Goal: Task Accomplishment & Management: Manage account settings

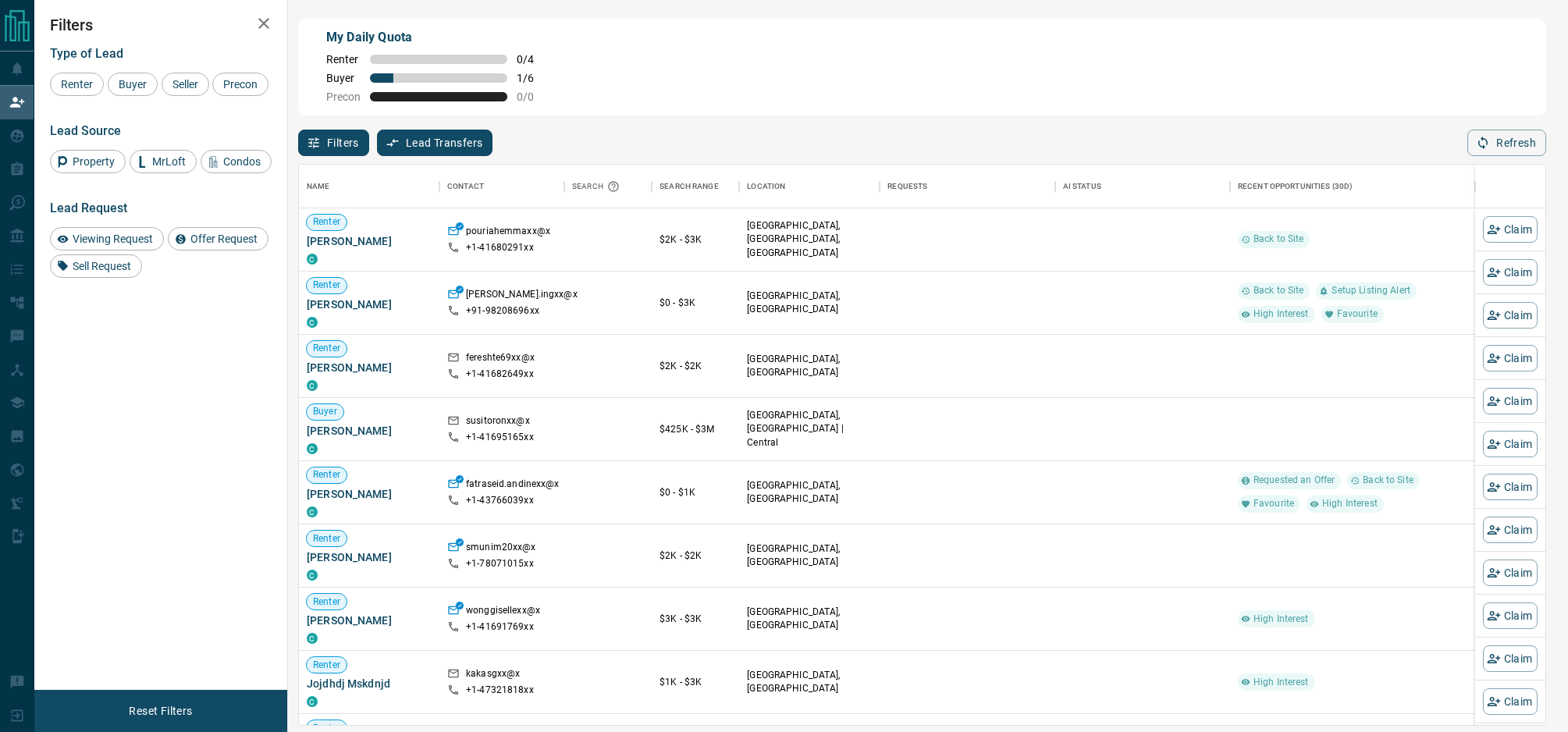
scroll to position [560, 1246]
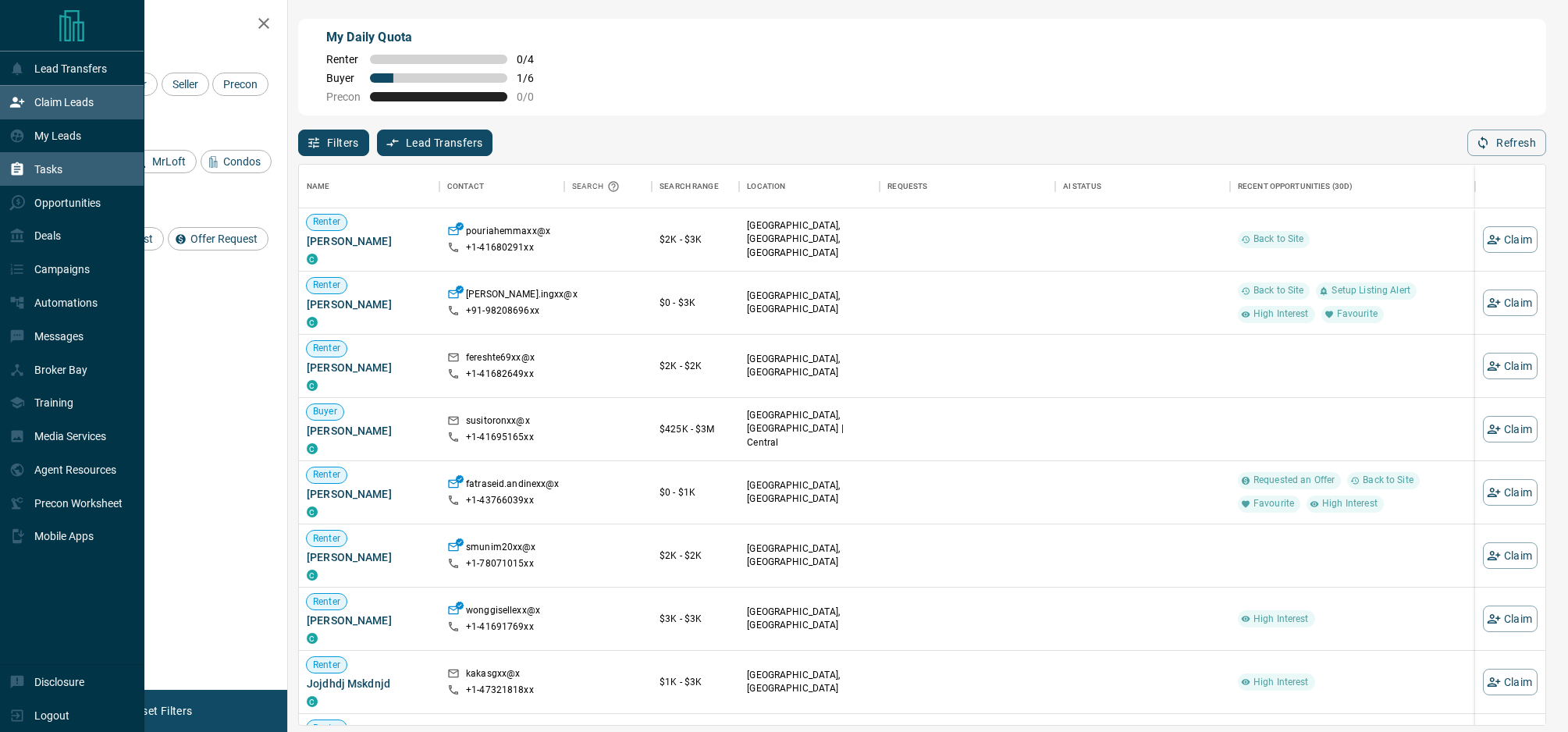
click at [49, 164] on p "Tasks" at bounding box center [48, 169] width 28 height 13
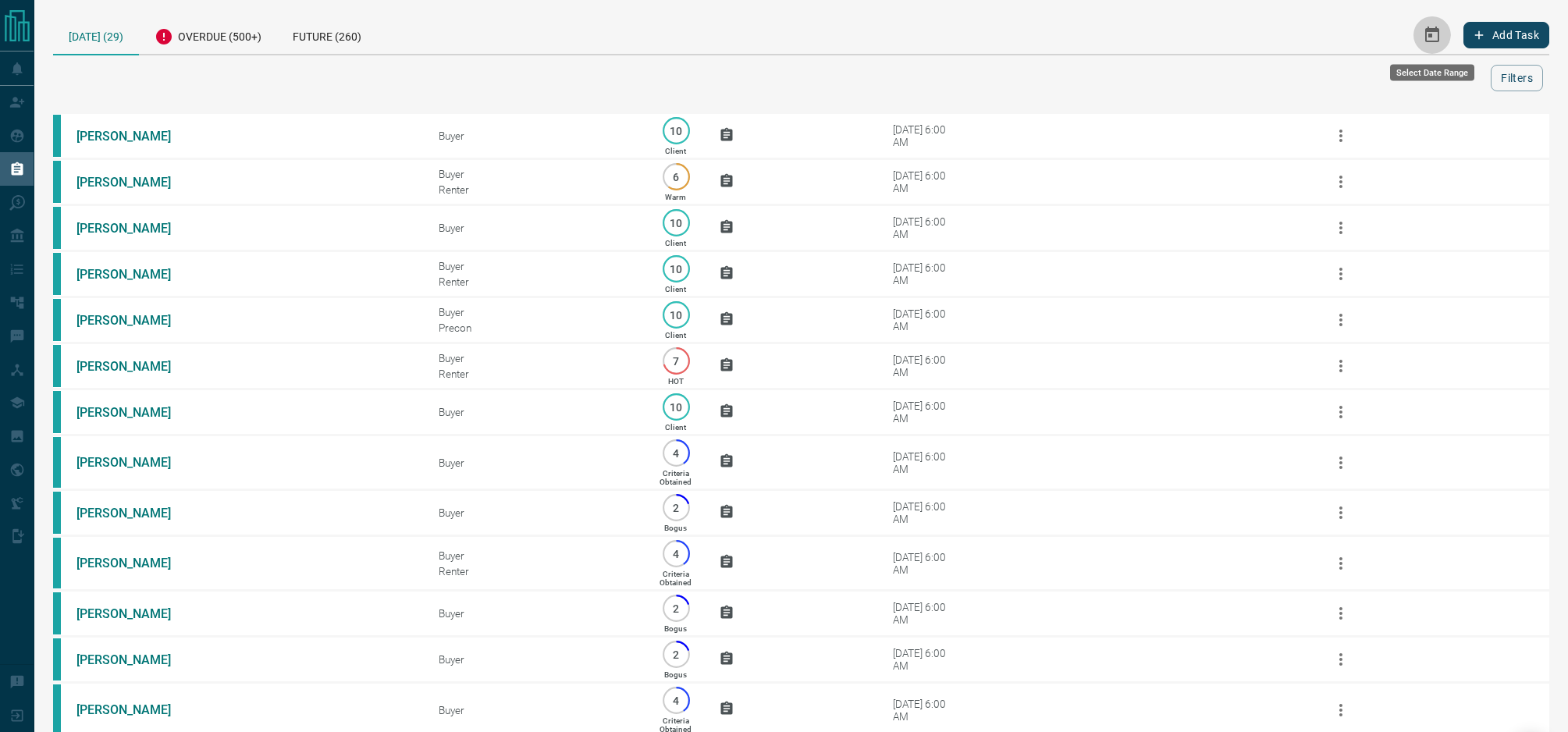
drag, startPoint x: 1430, startPoint y: 33, endPoint x: 1440, endPoint y: 31, distance: 10.2
click at [1430, 33] on icon "Select Date Range" at bounding box center [1432, 34] width 14 height 15
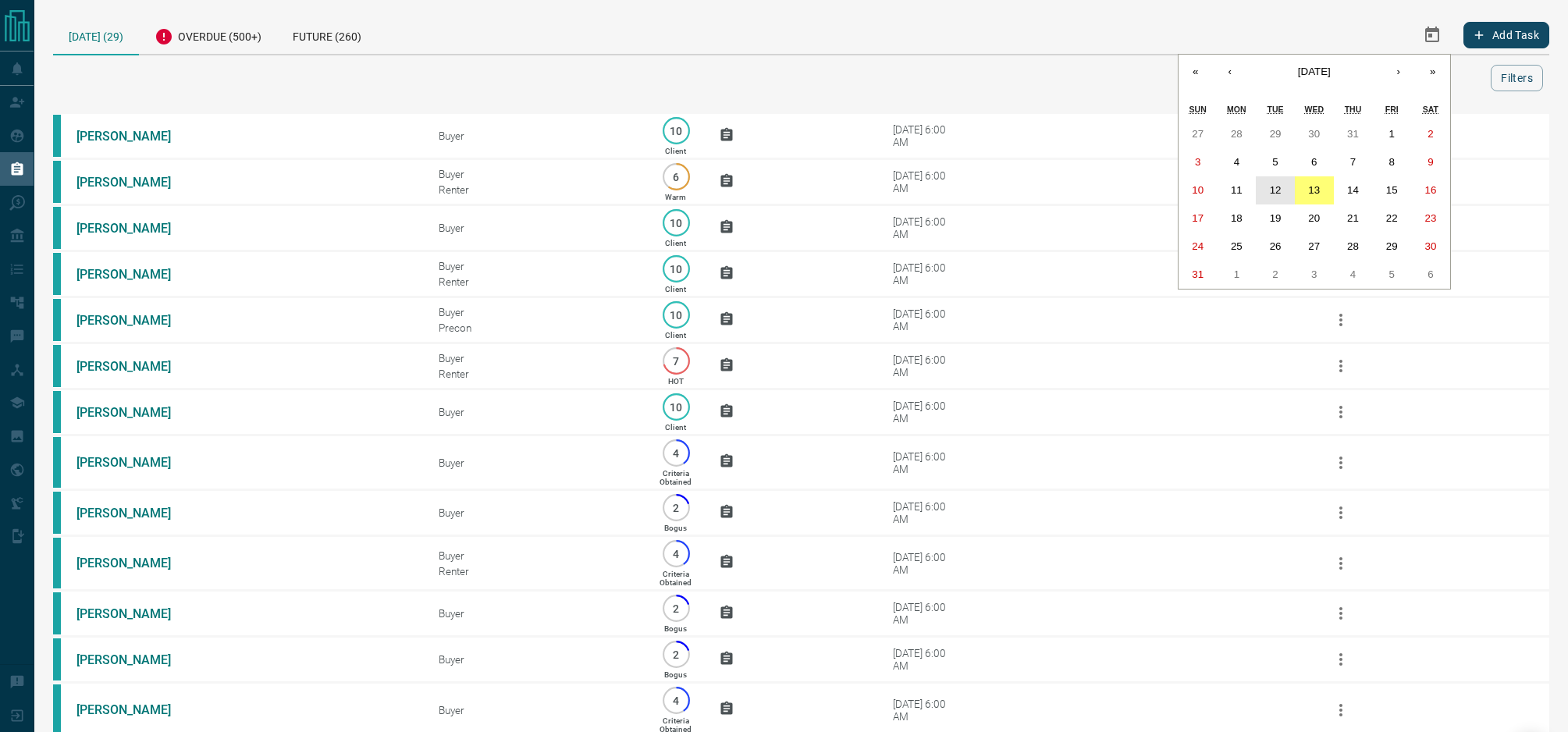
click at [1272, 188] on abbr "12" at bounding box center [1276, 190] width 12 height 12
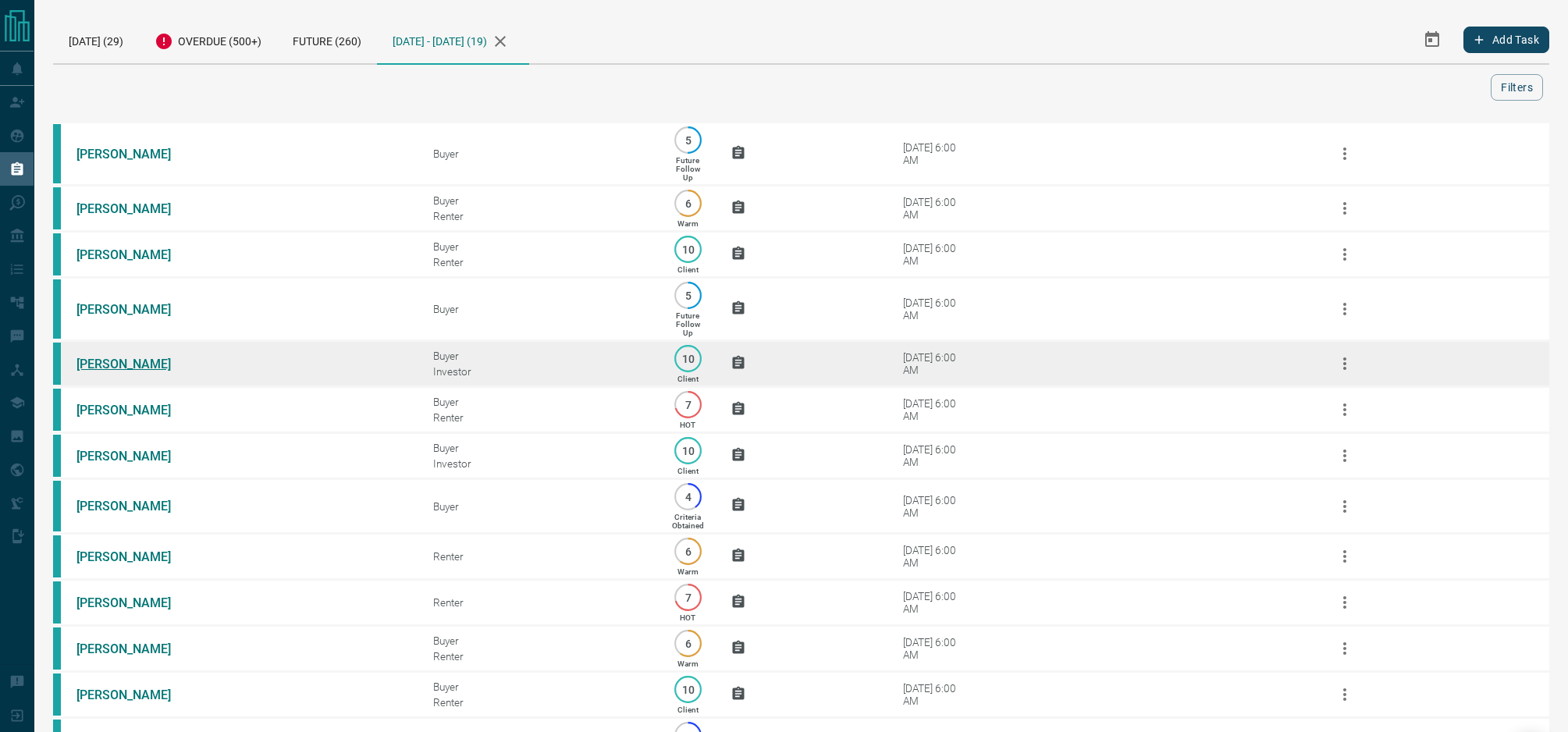
click at [118, 372] on link "[PERSON_NAME]" at bounding box center [135, 364] width 117 height 15
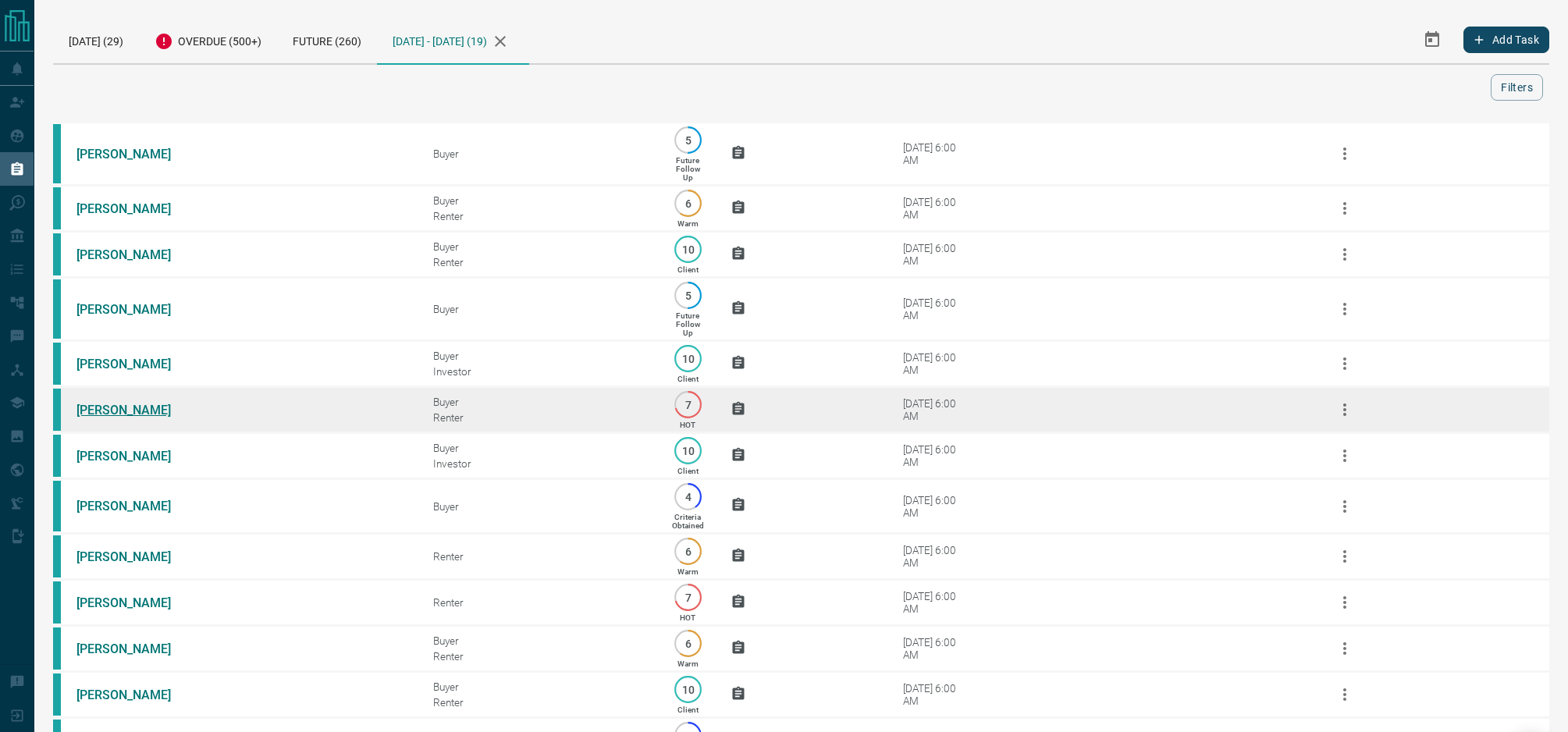
click at [91, 417] on link "[PERSON_NAME]" at bounding box center [135, 409] width 117 height 15
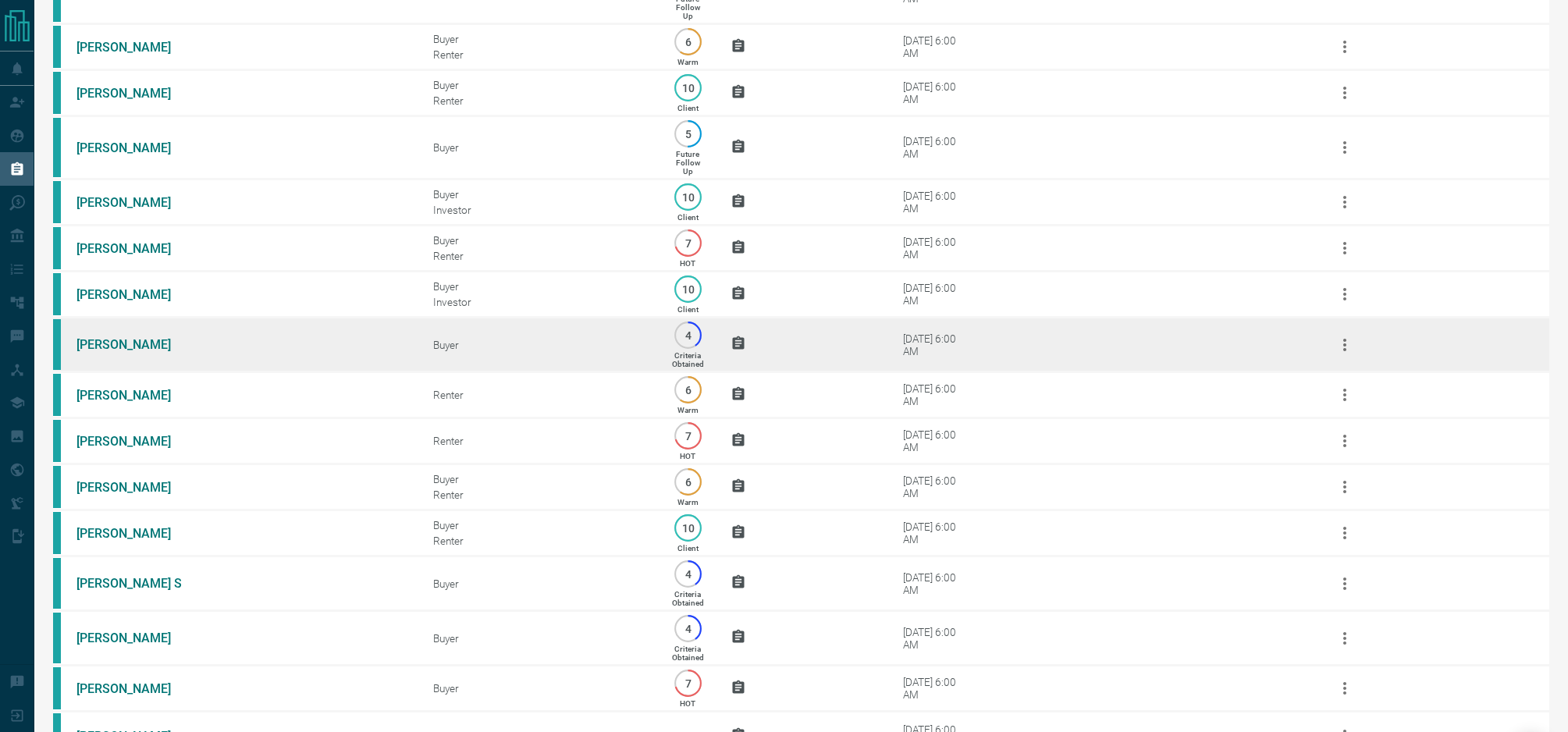
scroll to position [230, 0]
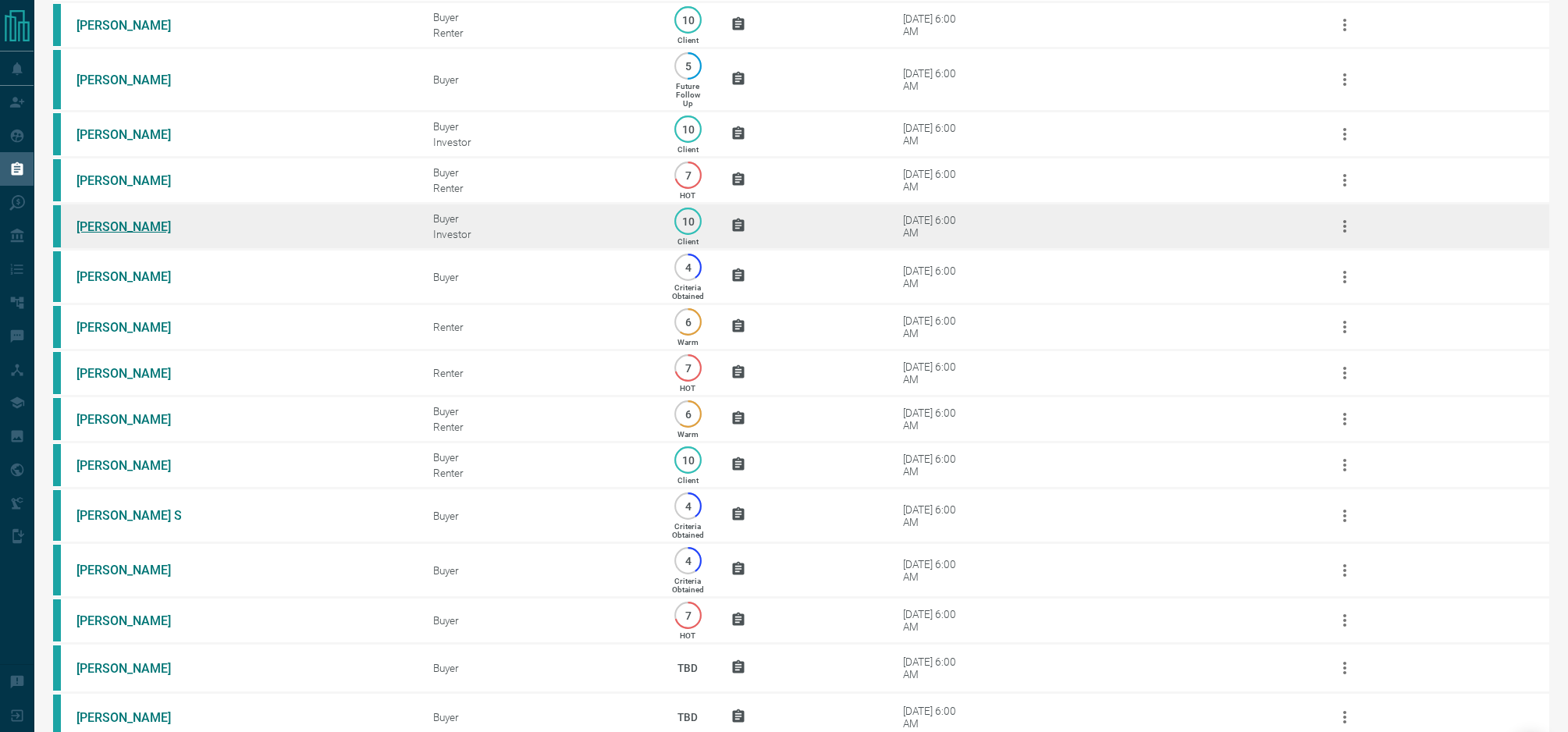
click at [108, 234] on link "[PERSON_NAME]" at bounding box center [135, 226] width 117 height 15
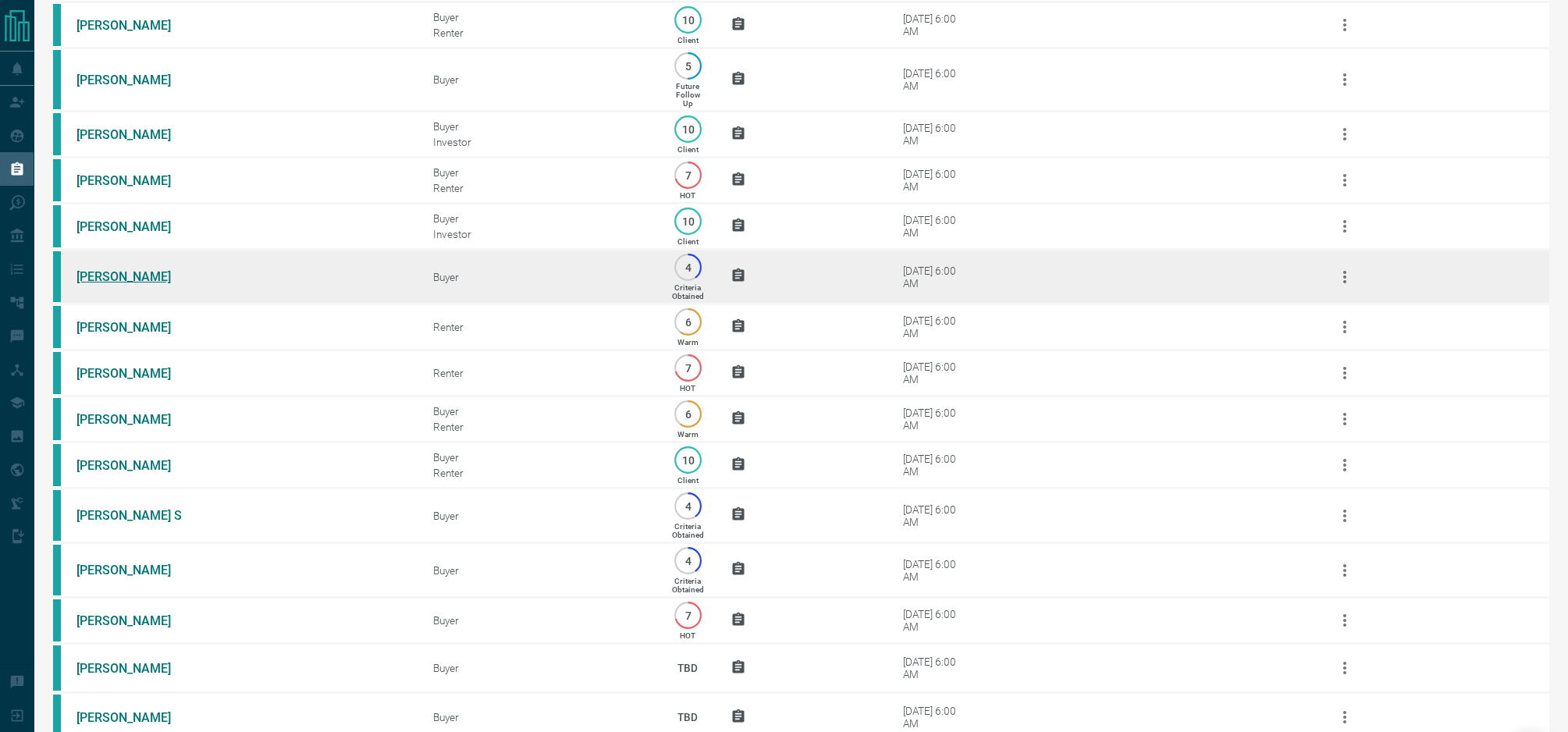
click at [129, 284] on link "[PERSON_NAME]" at bounding box center [135, 276] width 117 height 15
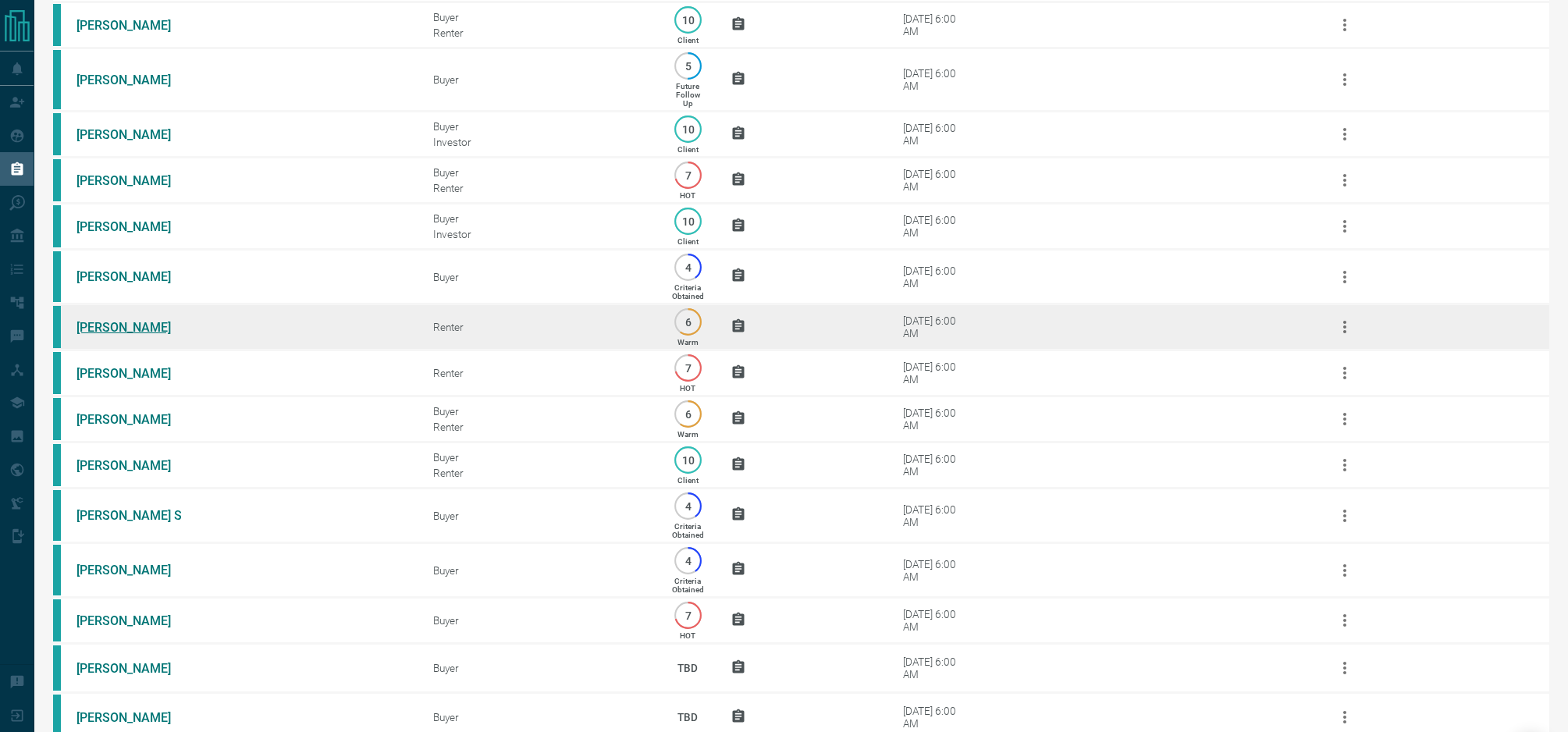
click at [124, 335] on link "[PERSON_NAME]" at bounding box center [135, 327] width 117 height 15
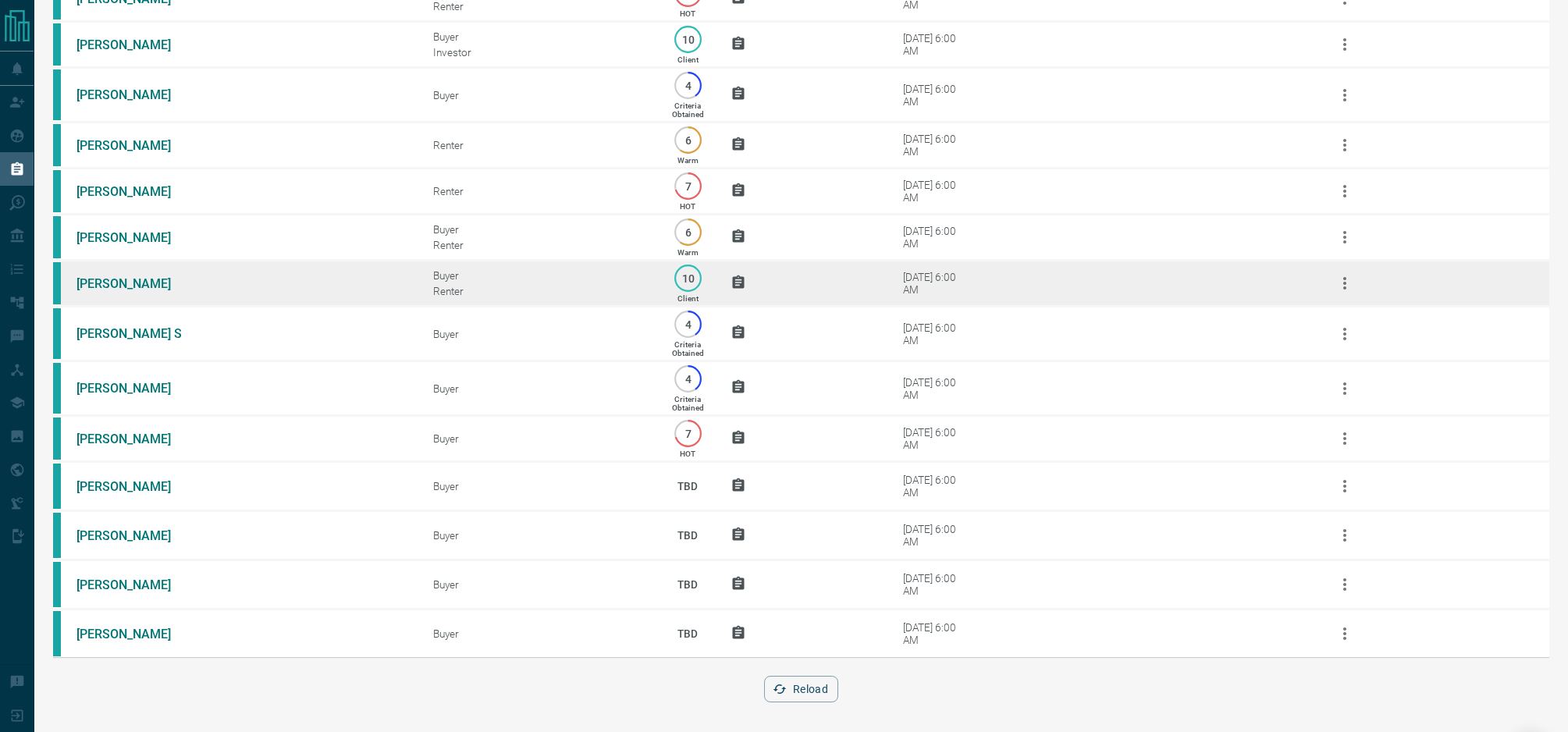
scroll to position [439, 0]
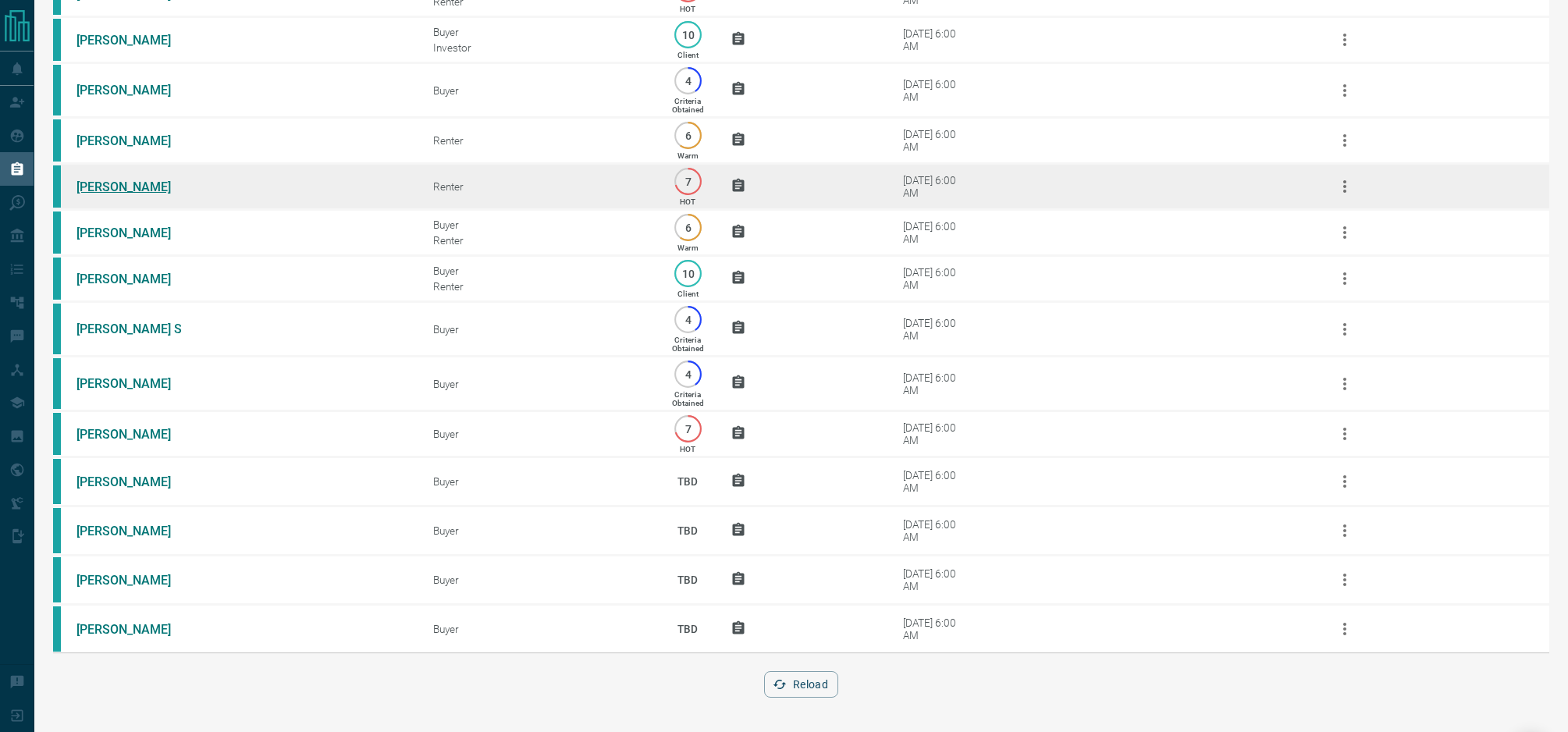
click at [112, 180] on link "[PERSON_NAME]" at bounding box center [135, 187] width 117 height 15
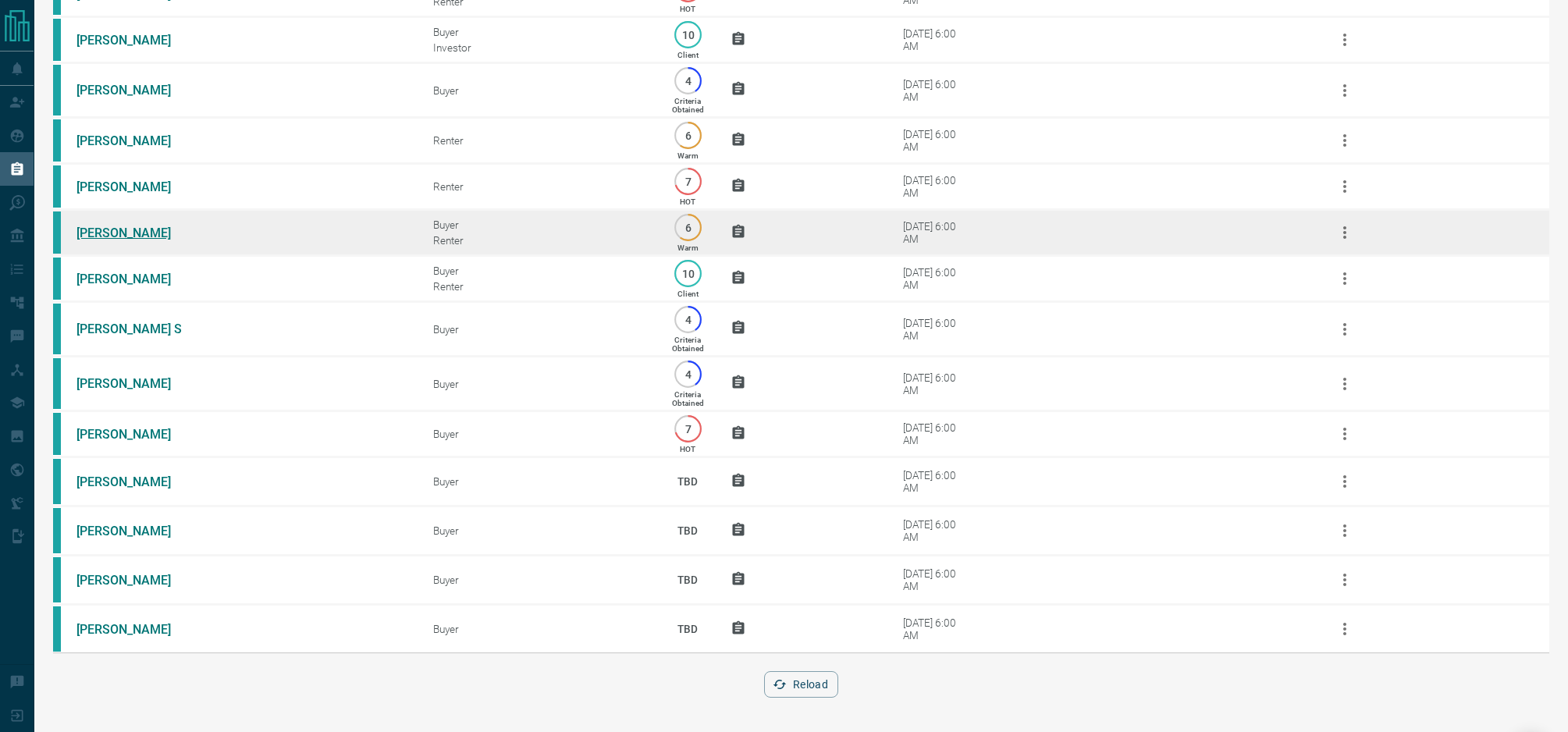
click at [121, 232] on link "[PERSON_NAME]" at bounding box center [135, 232] width 117 height 15
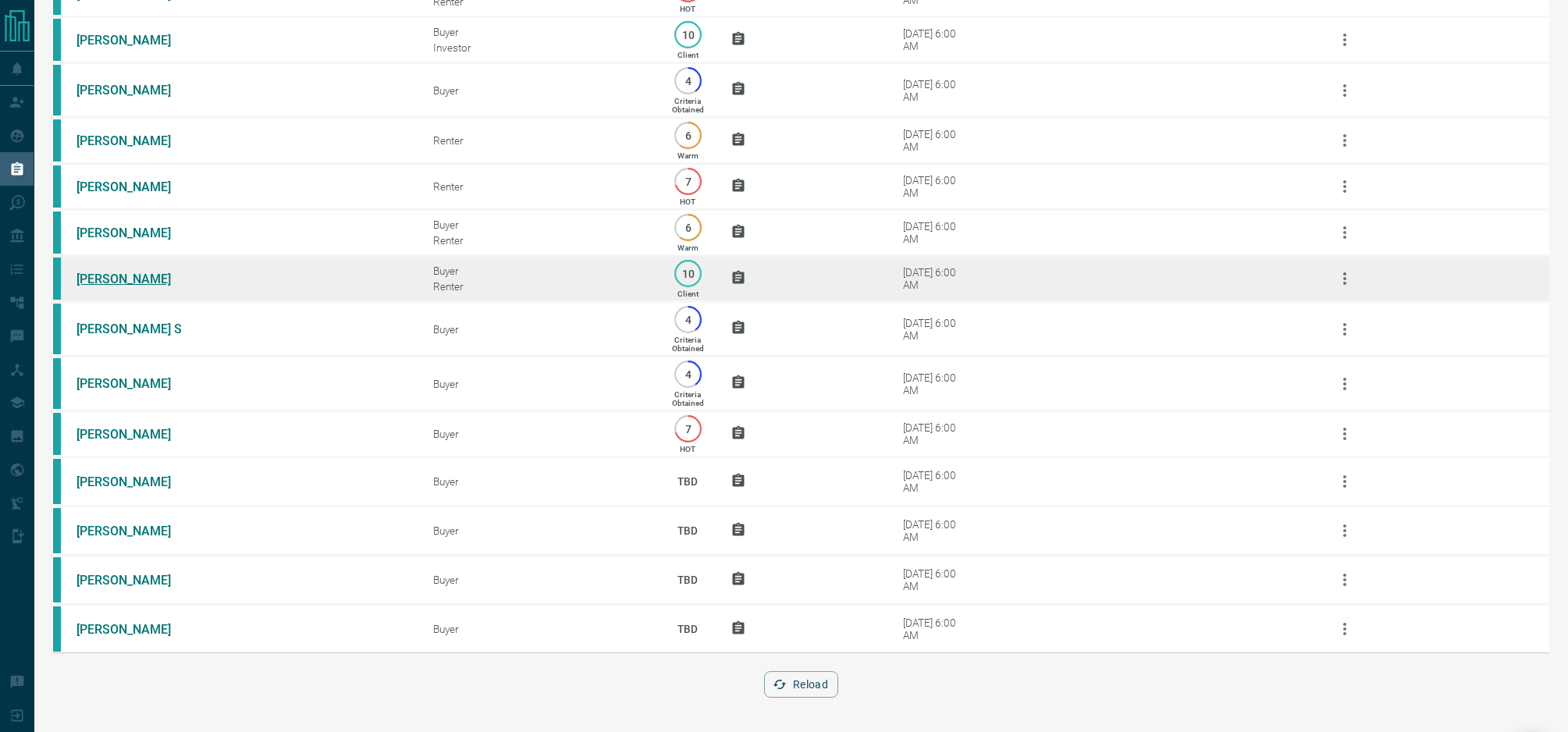
click at [101, 274] on link "[PERSON_NAME]" at bounding box center [135, 279] width 117 height 15
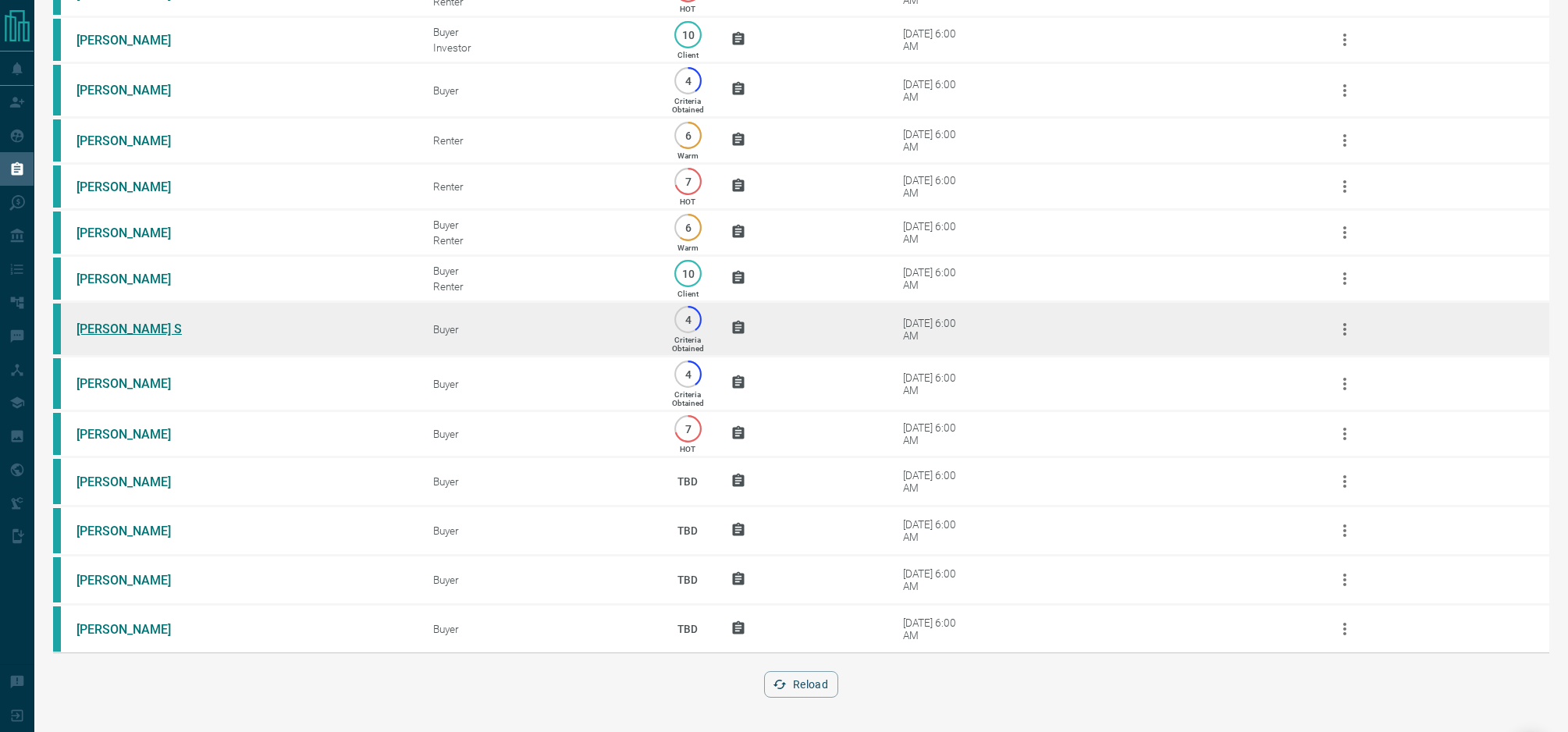
click at [120, 323] on link "[PERSON_NAME] S" at bounding box center [135, 329] width 117 height 15
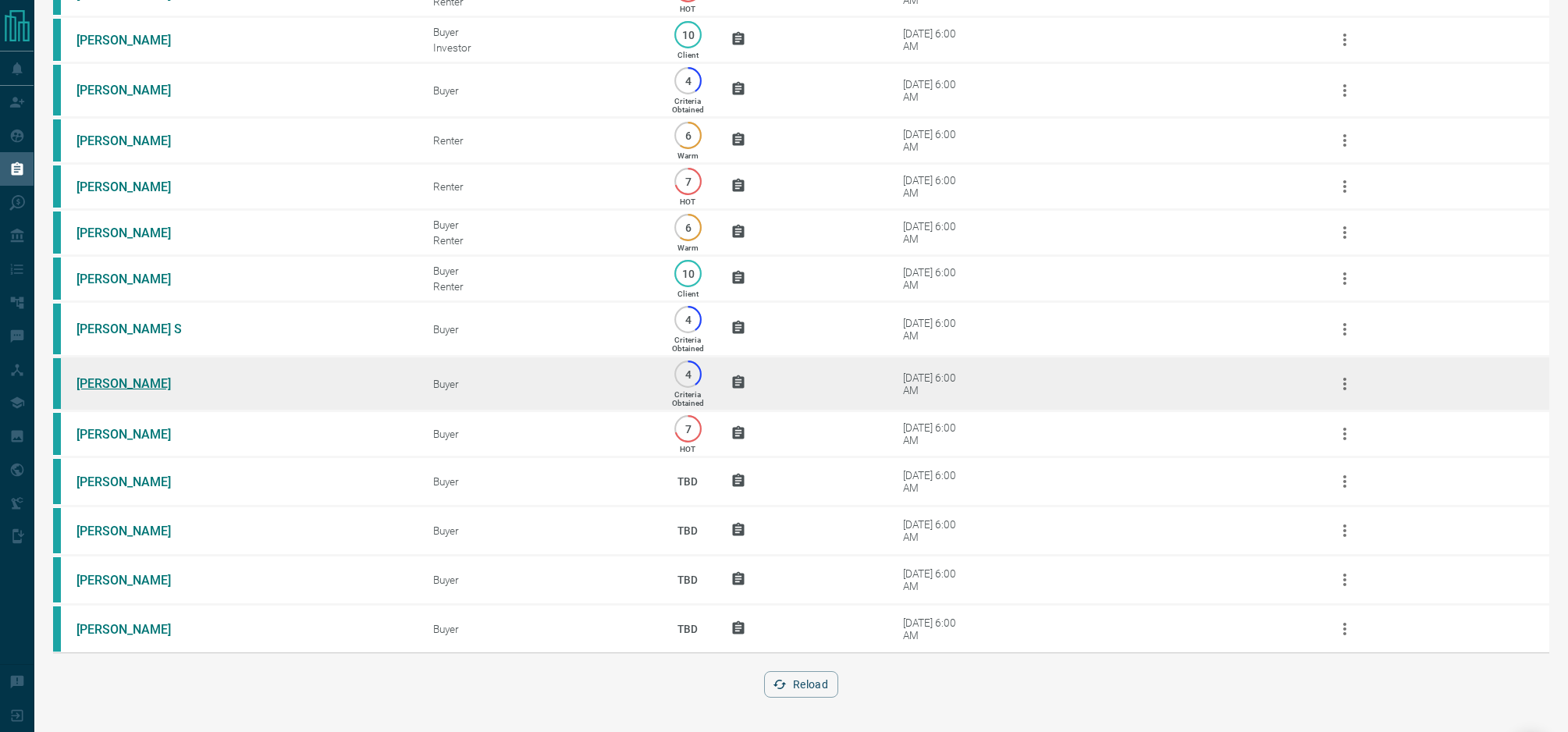
click at [136, 388] on link "[PERSON_NAME]" at bounding box center [135, 383] width 117 height 15
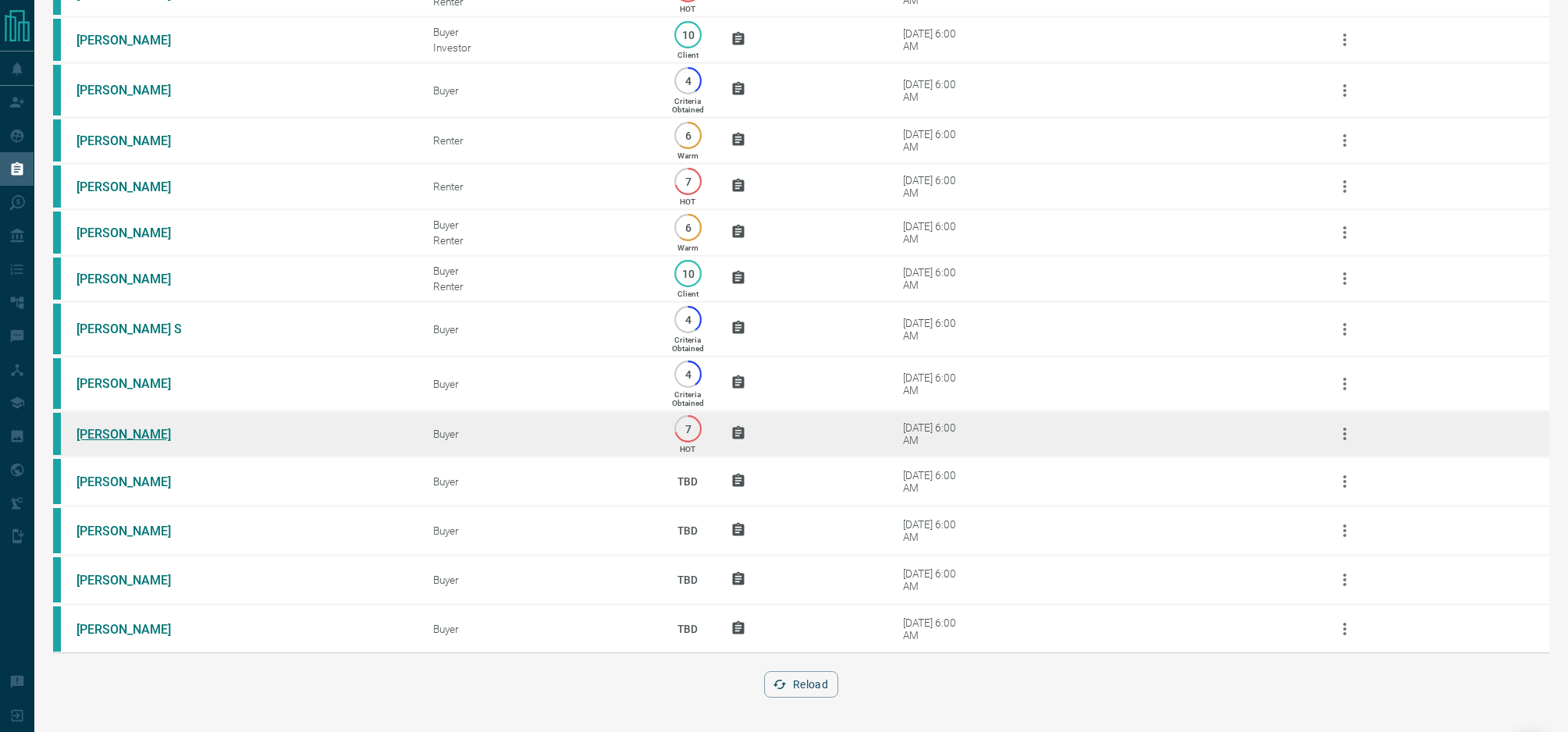
click at [143, 438] on link "[PERSON_NAME]" at bounding box center [135, 434] width 117 height 15
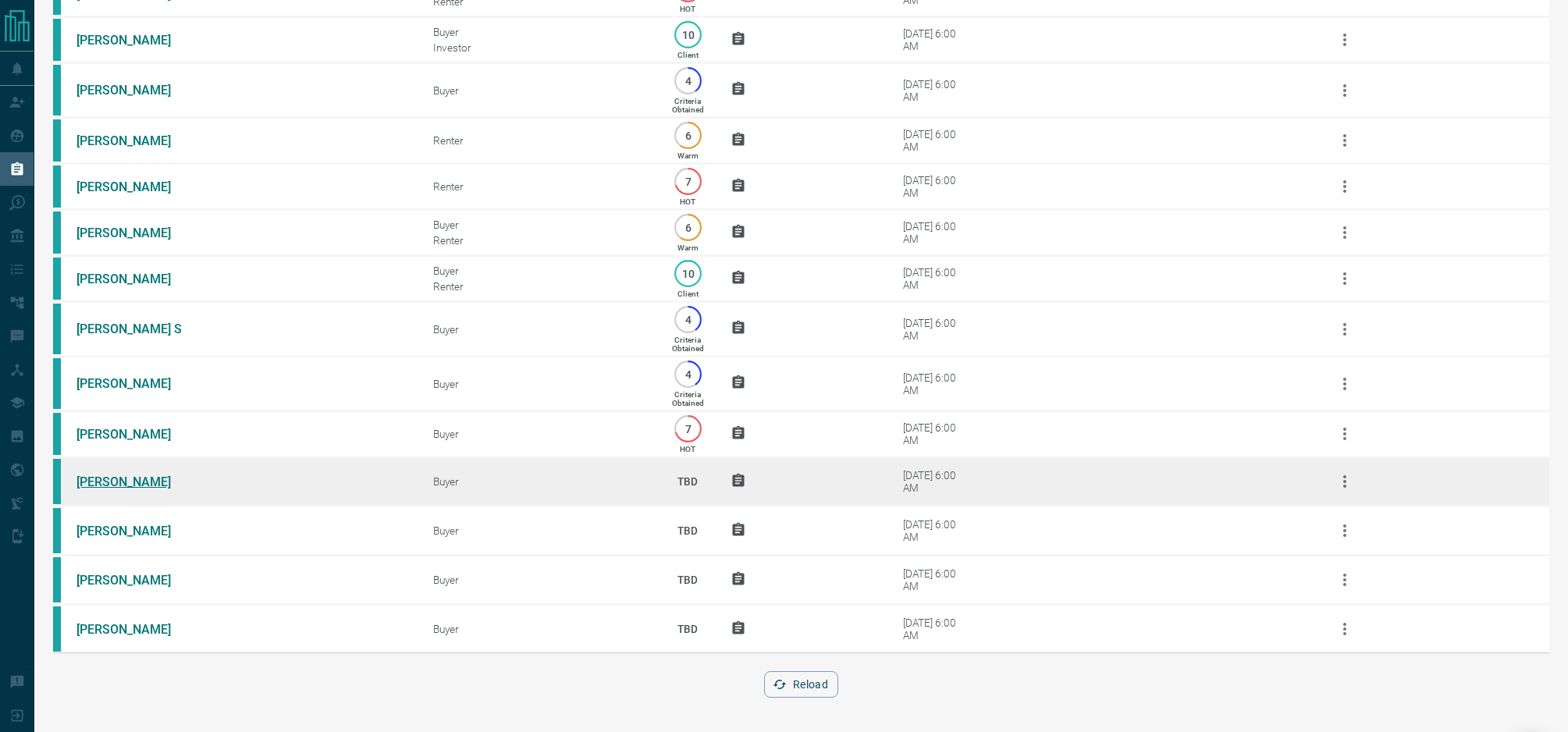
click at [116, 482] on link "[PERSON_NAME]" at bounding box center [135, 482] width 117 height 15
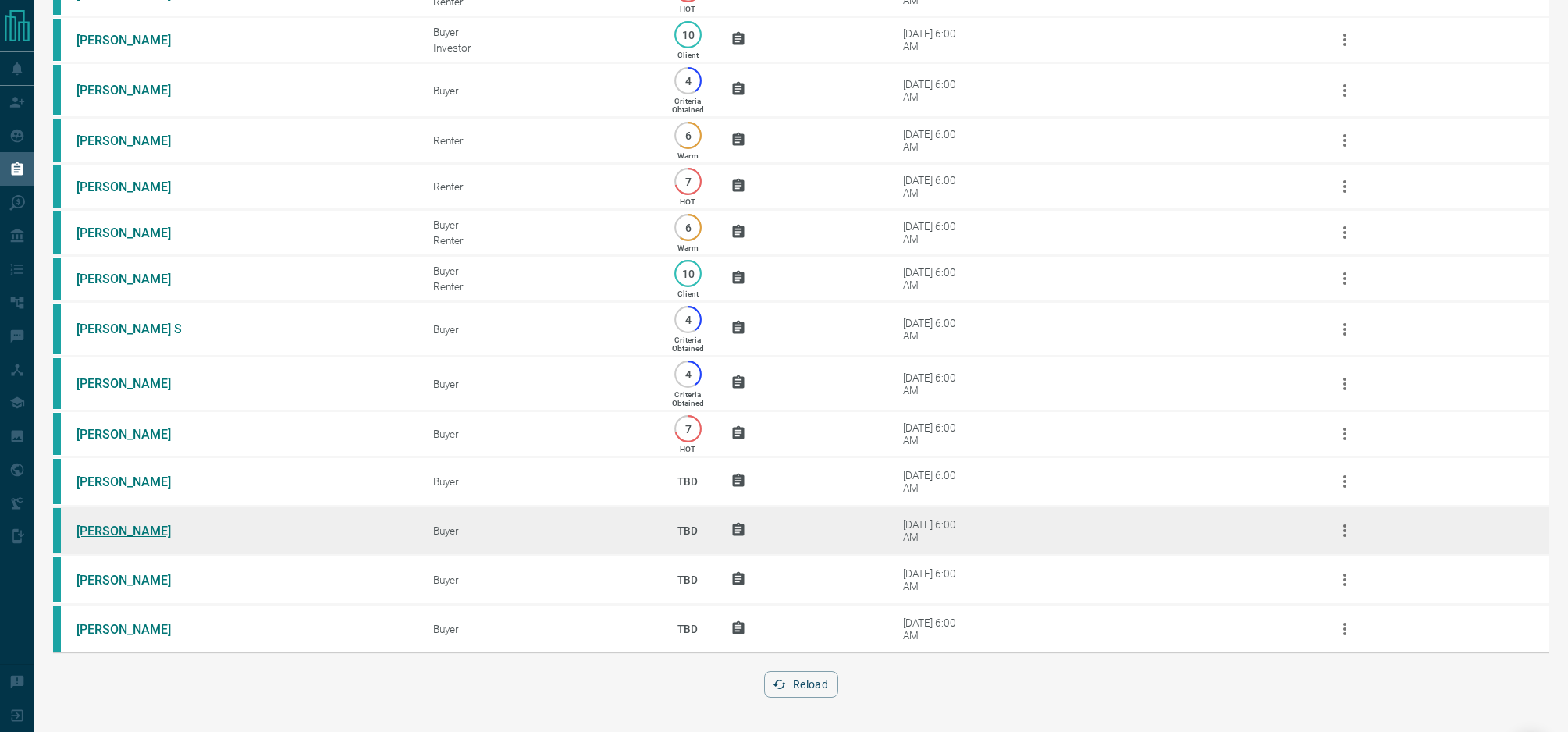
click at [119, 536] on link "[PERSON_NAME]" at bounding box center [135, 531] width 117 height 15
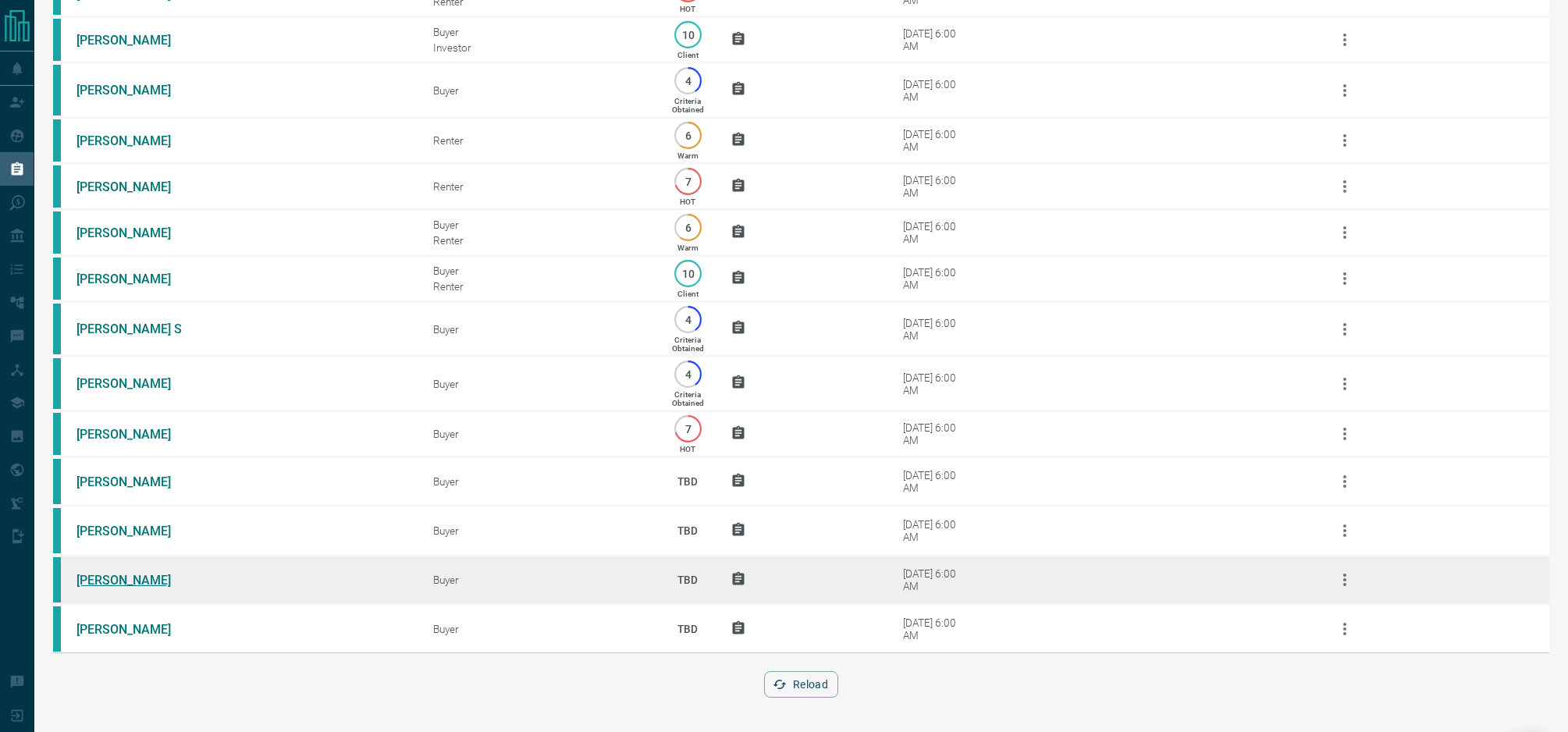
click at [108, 582] on link "[PERSON_NAME]" at bounding box center [135, 580] width 117 height 15
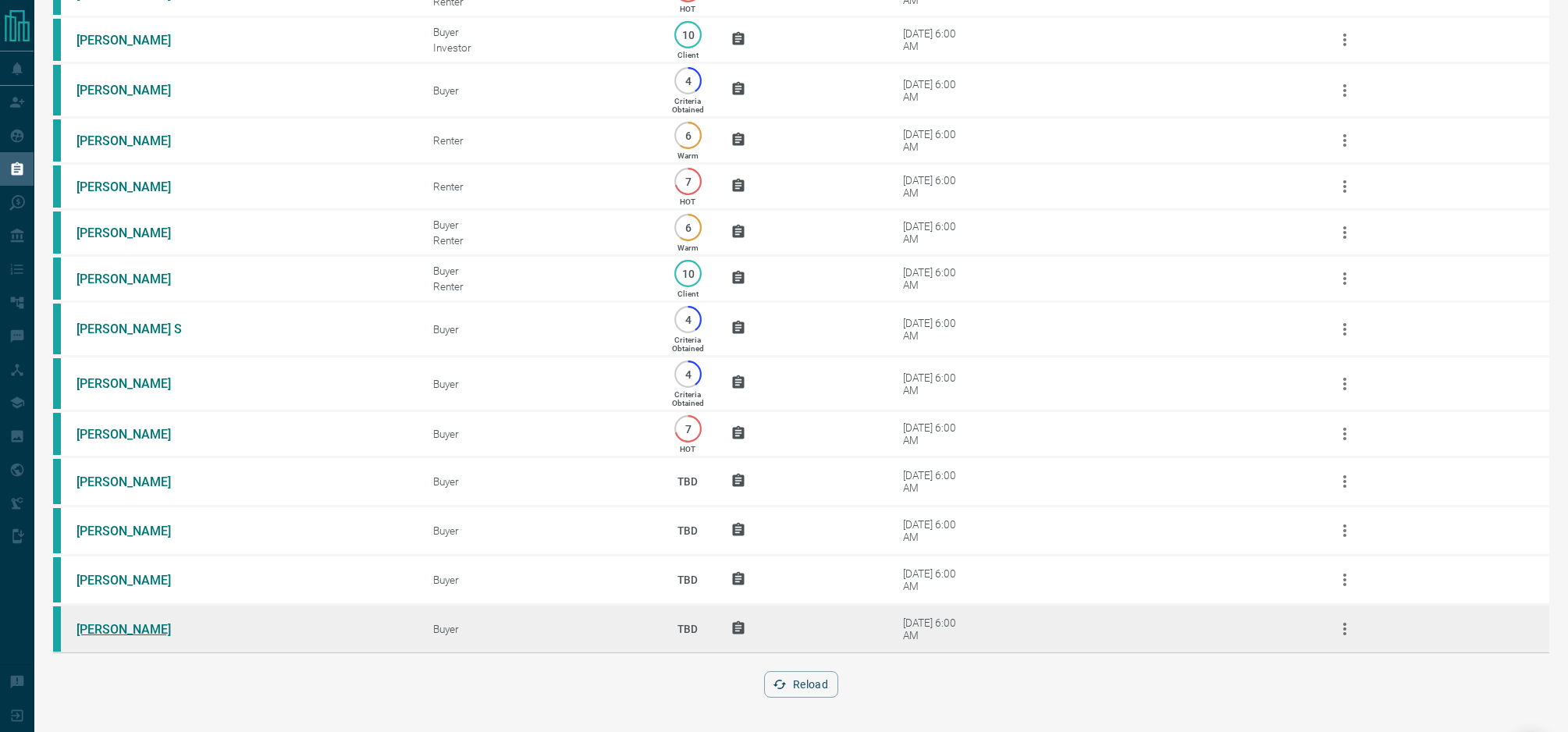
click at [90, 635] on link "[PERSON_NAME]" at bounding box center [135, 629] width 117 height 15
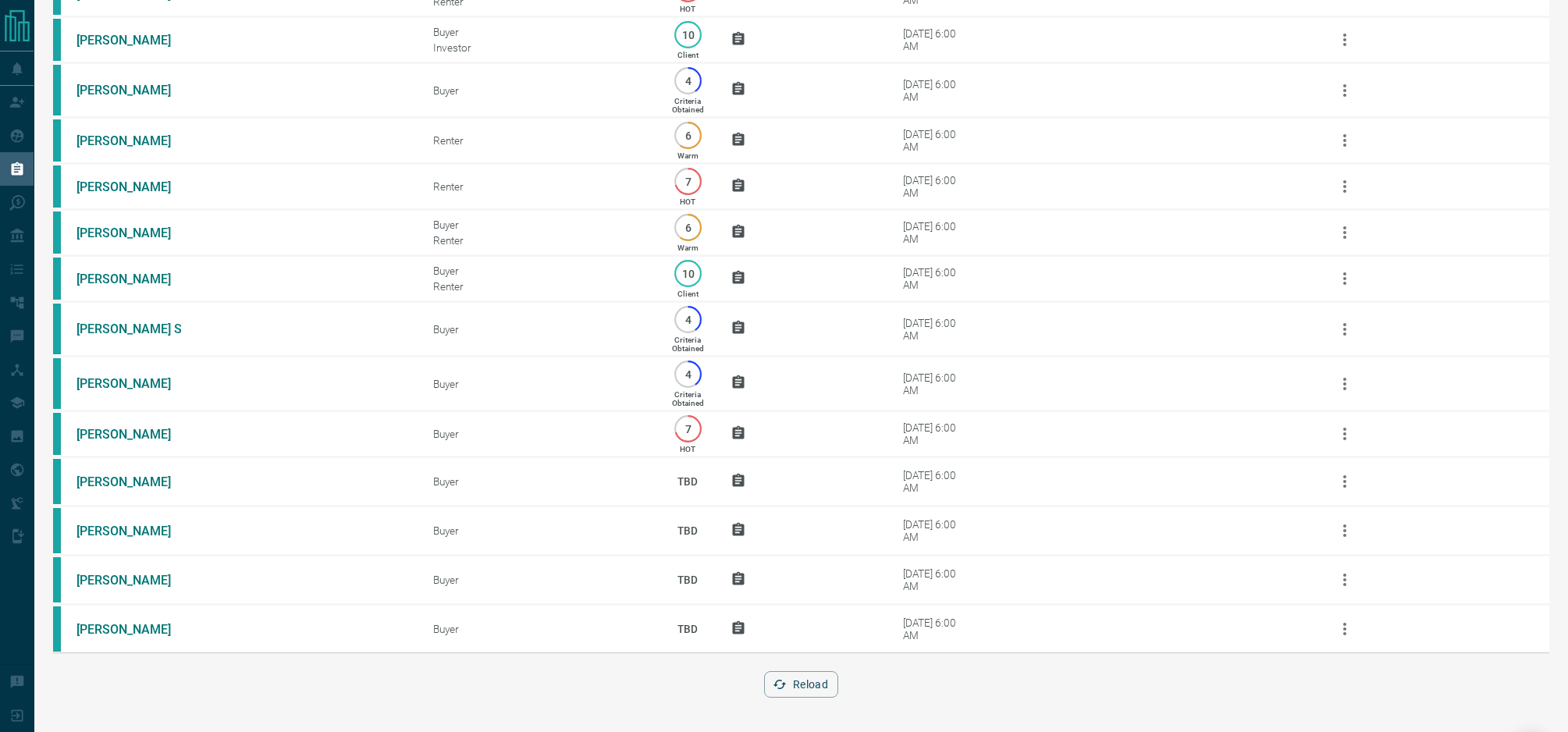
scroll to position [0, 0]
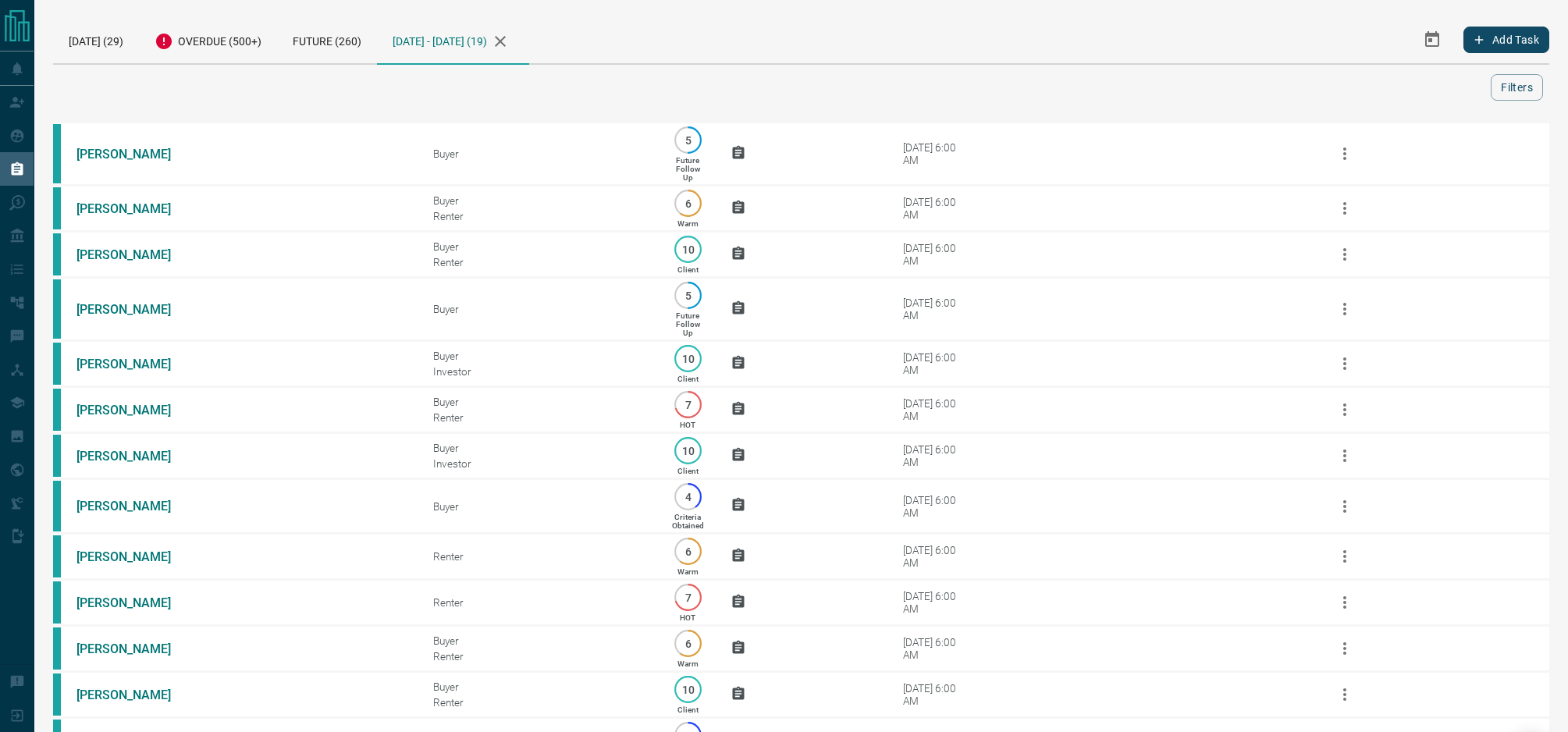
click at [1428, 40] on icon "Select Date Range" at bounding box center [1432, 39] width 14 height 15
click at [1312, 197] on abbr "13" at bounding box center [1314, 195] width 12 height 12
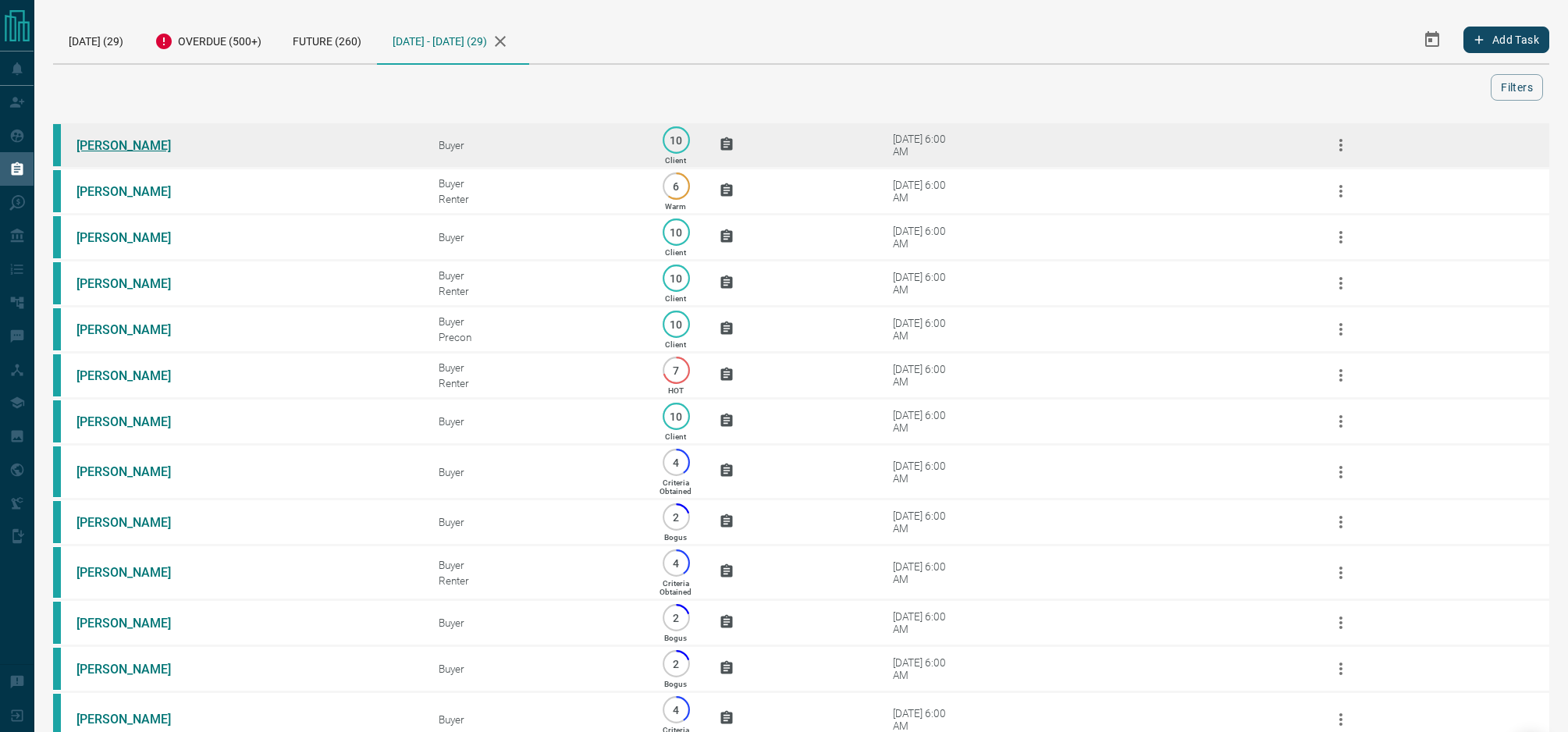
click at [120, 146] on link "[PERSON_NAME]" at bounding box center [135, 145] width 117 height 15
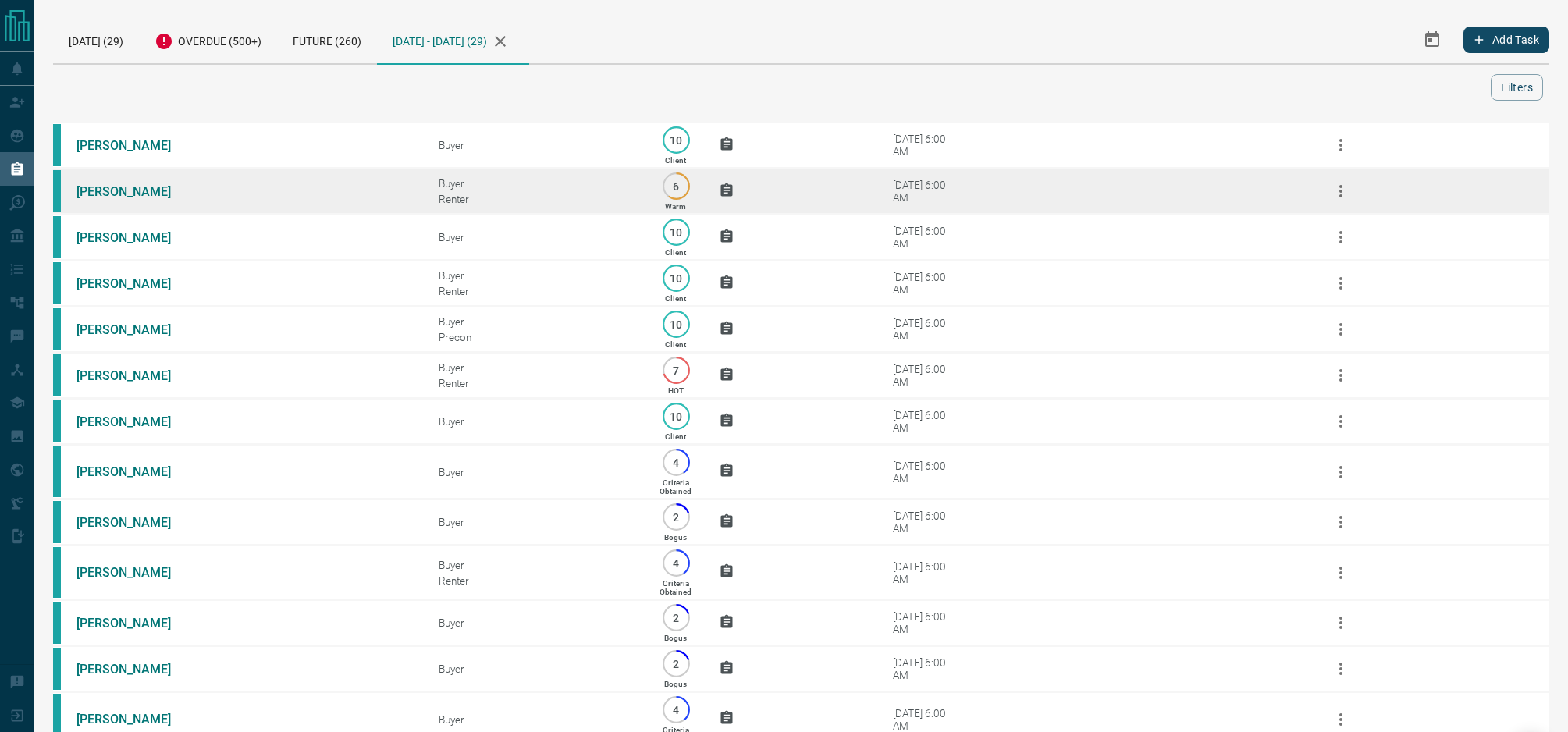
click at [101, 197] on link "[PERSON_NAME]" at bounding box center [135, 191] width 117 height 15
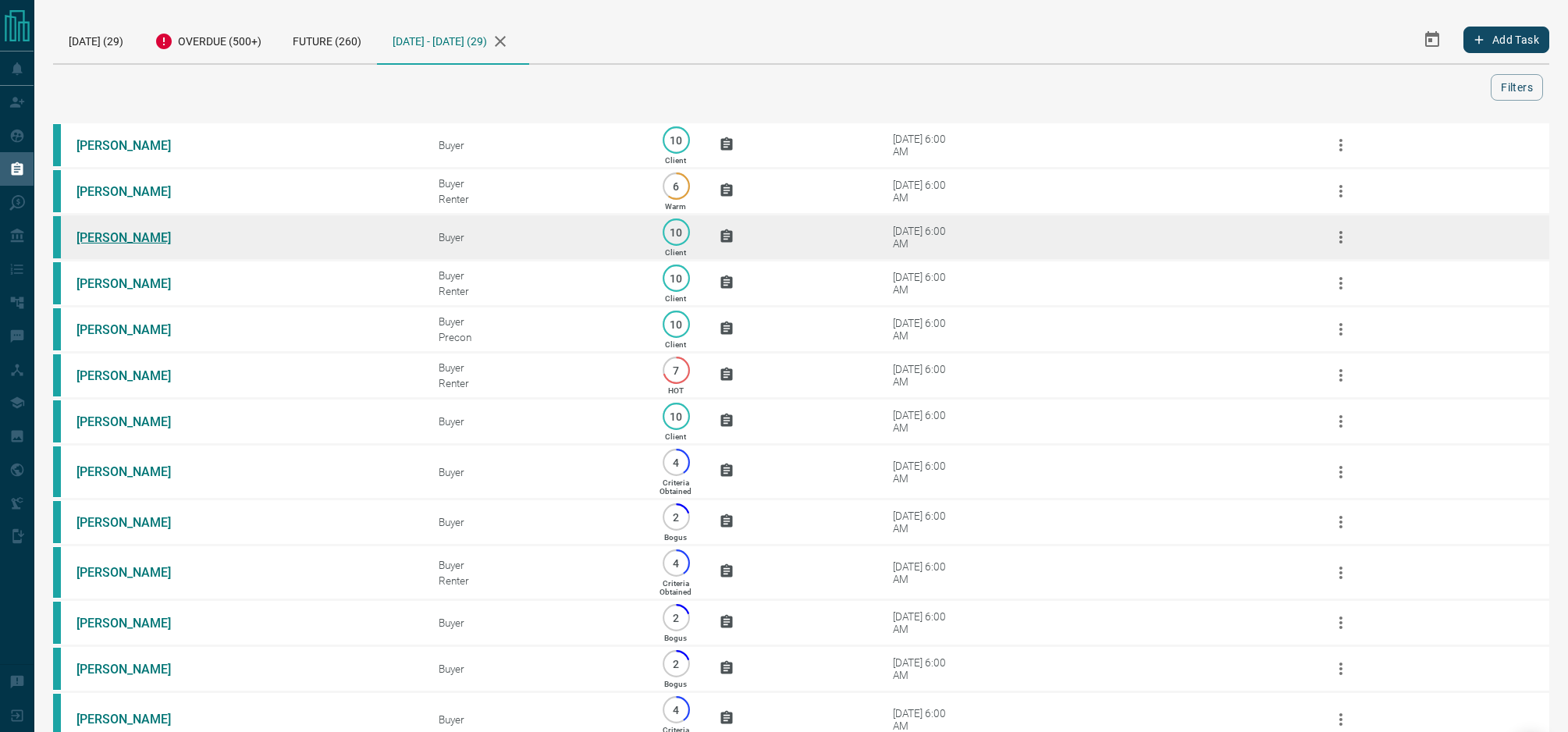
click at [122, 241] on link "[PERSON_NAME]" at bounding box center [135, 237] width 117 height 15
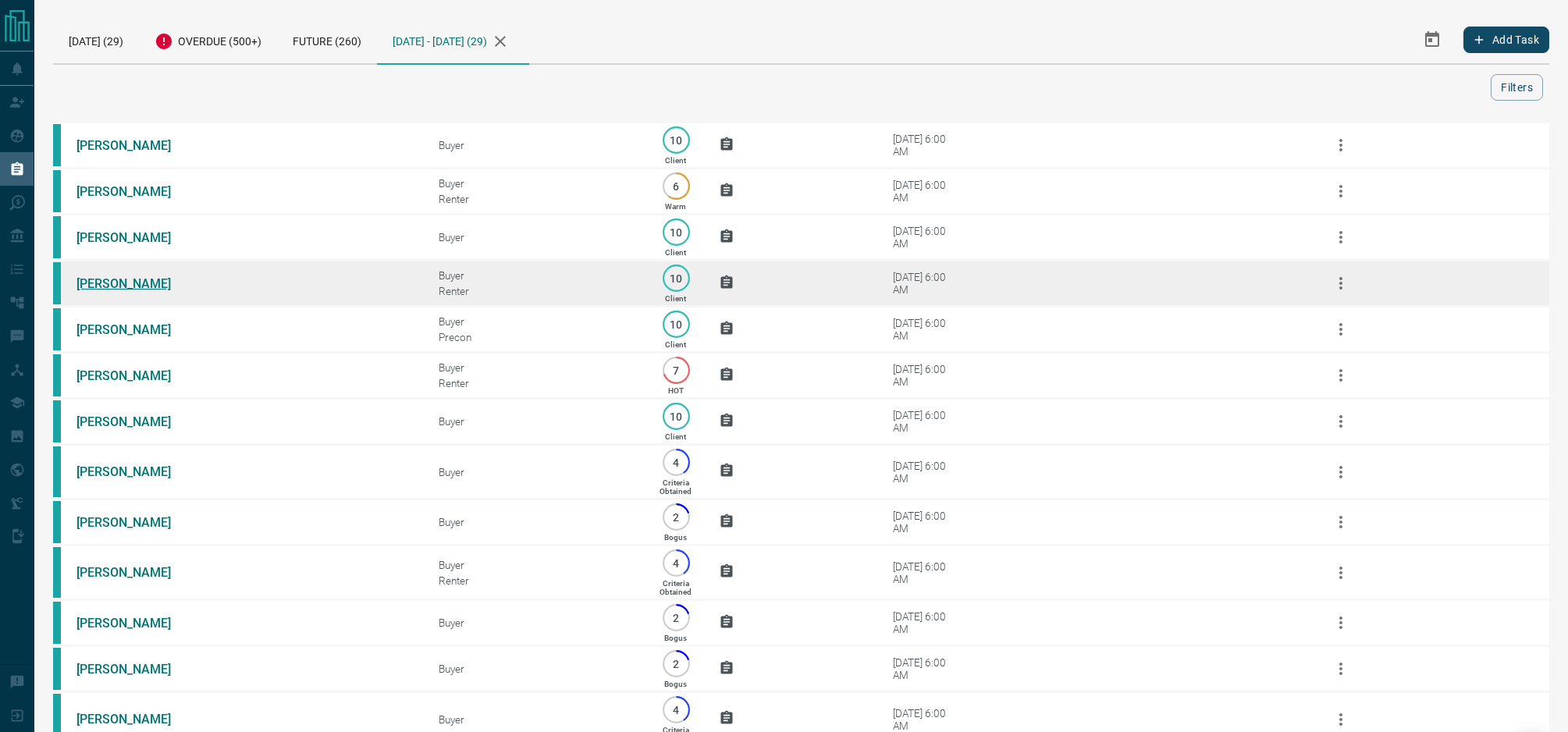
click at [123, 290] on link "[PERSON_NAME]" at bounding box center [135, 283] width 117 height 15
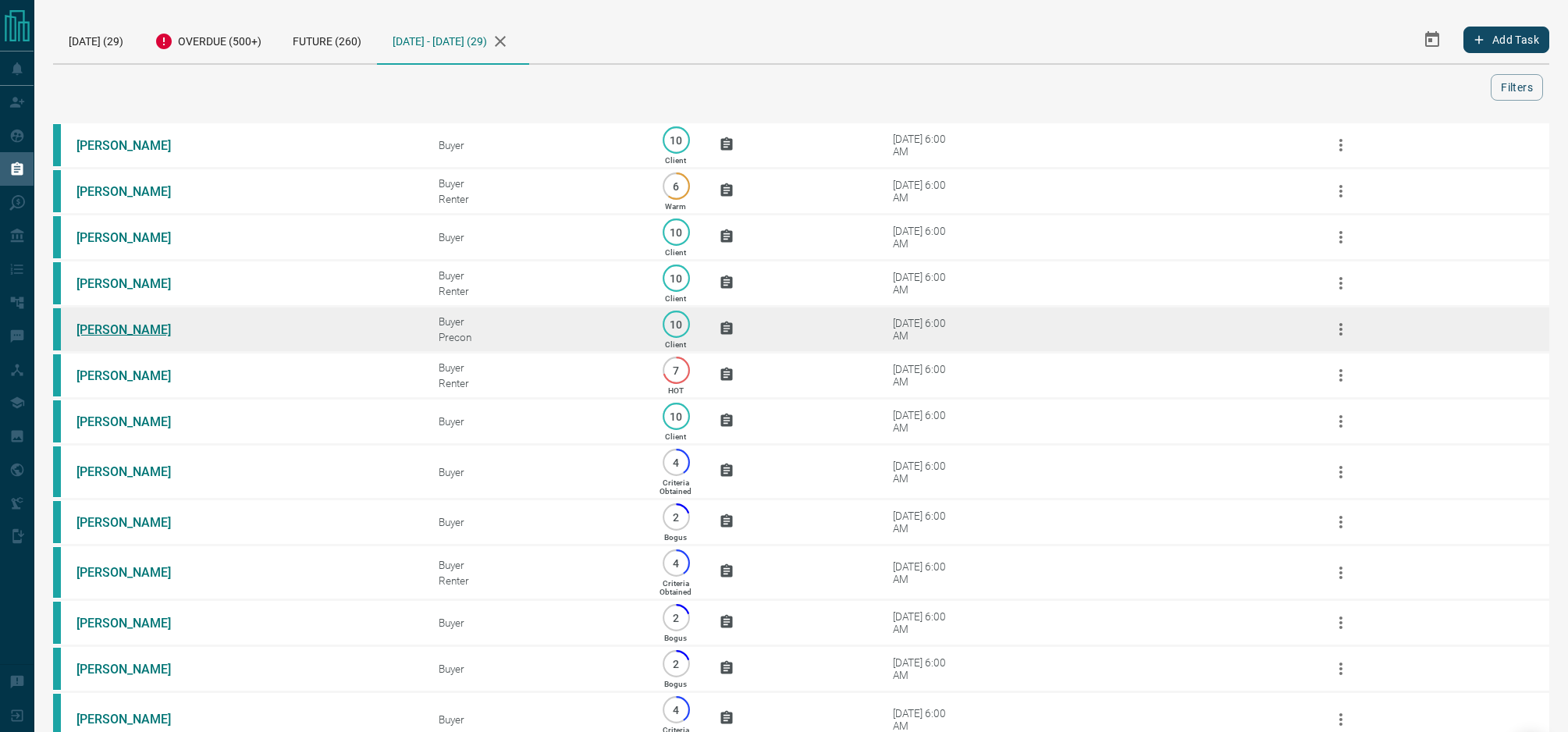
click at [99, 332] on link "[PERSON_NAME]" at bounding box center [135, 329] width 117 height 15
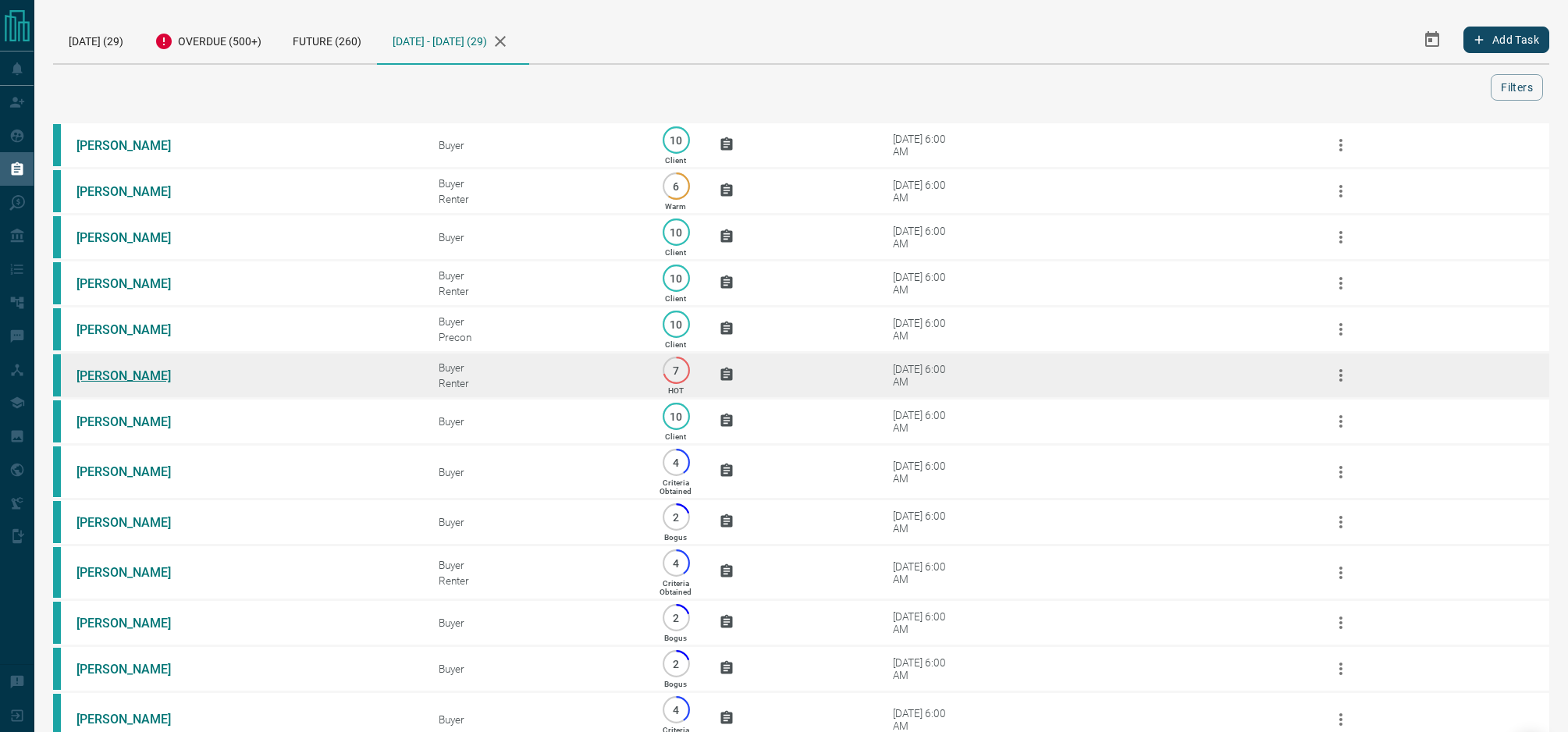
click at [112, 383] on link "[PERSON_NAME]" at bounding box center [135, 375] width 117 height 15
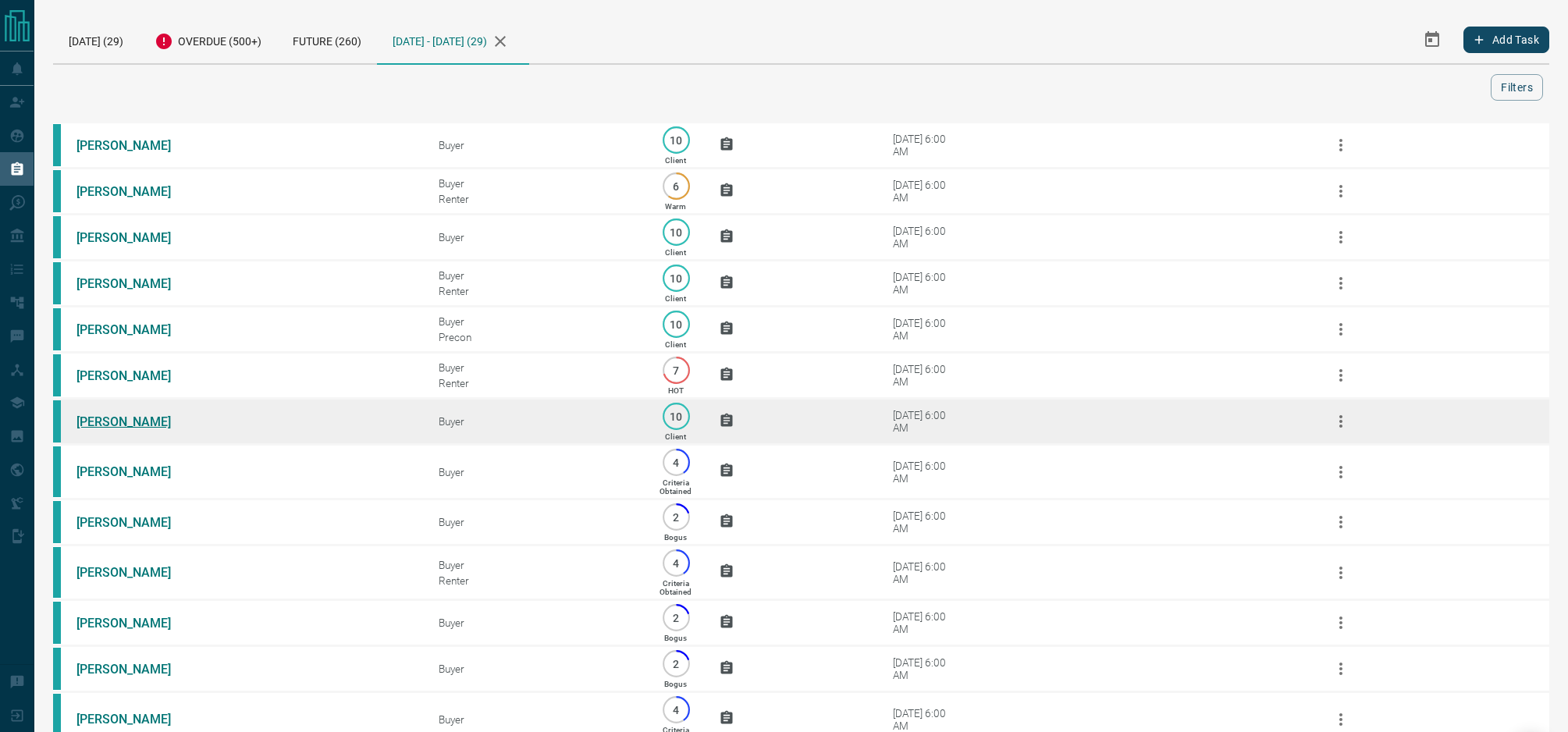
click at [96, 429] on link "[PERSON_NAME]" at bounding box center [135, 421] width 117 height 15
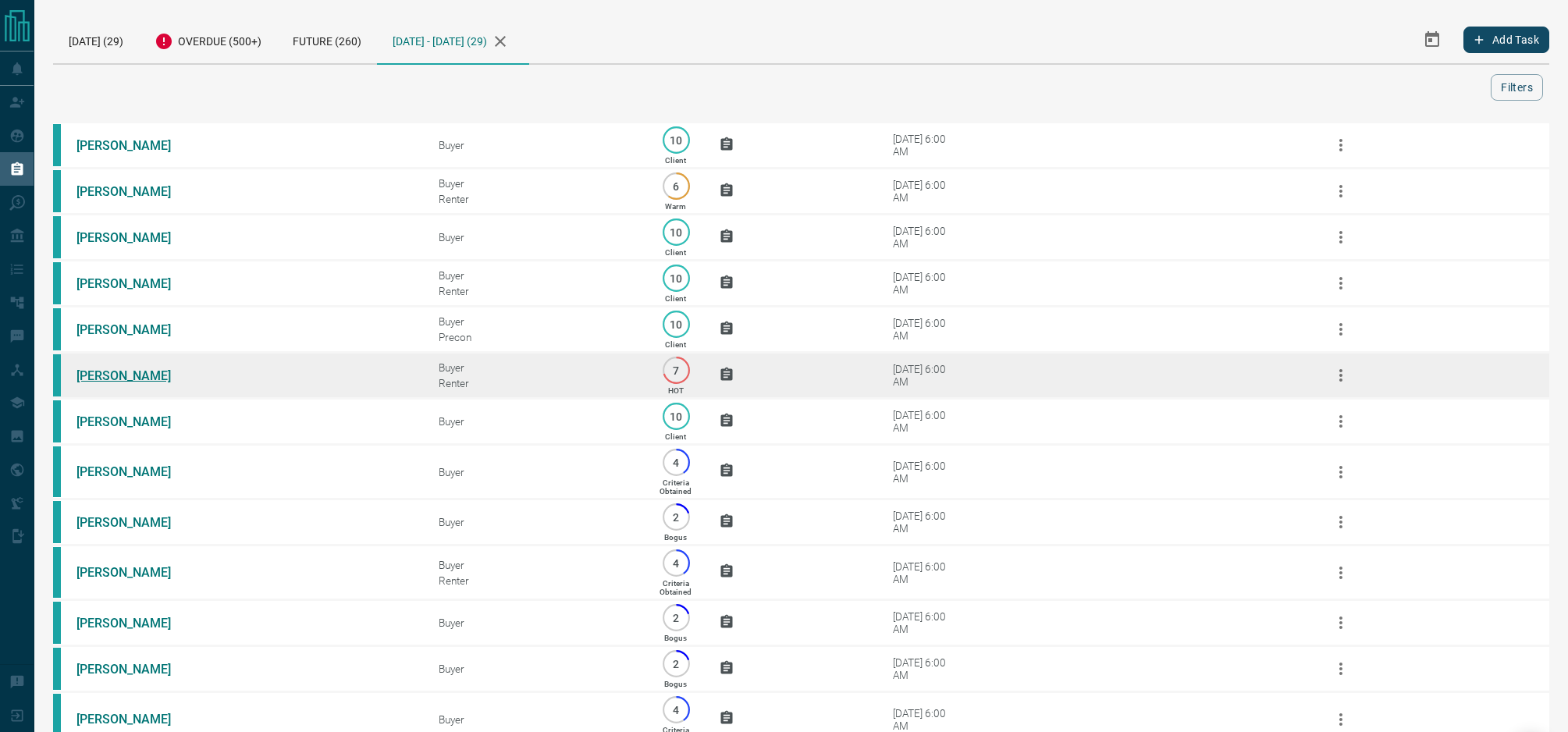
click at [123, 383] on link "[PERSON_NAME]" at bounding box center [135, 375] width 117 height 15
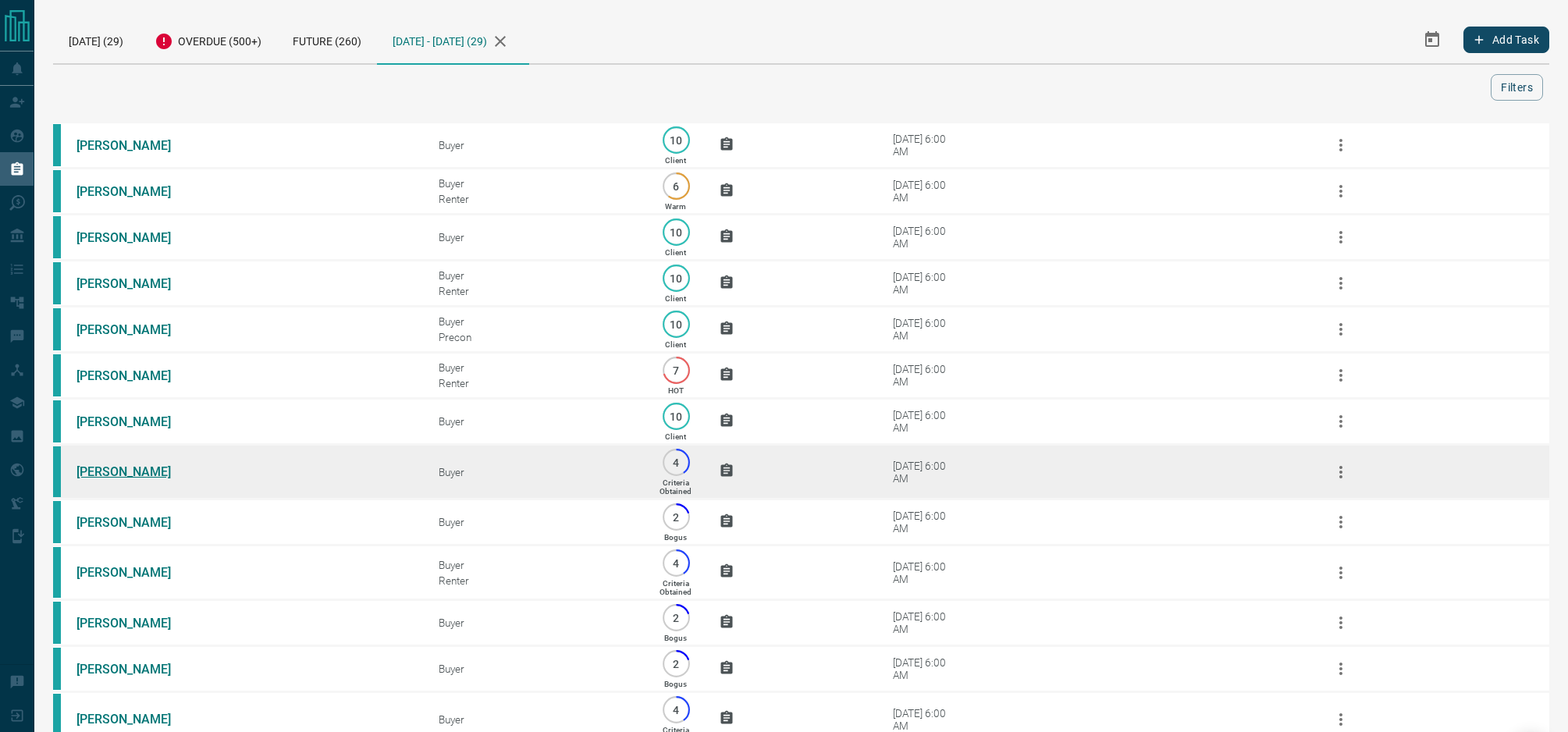
click at [120, 479] on link "[PERSON_NAME]" at bounding box center [135, 471] width 117 height 15
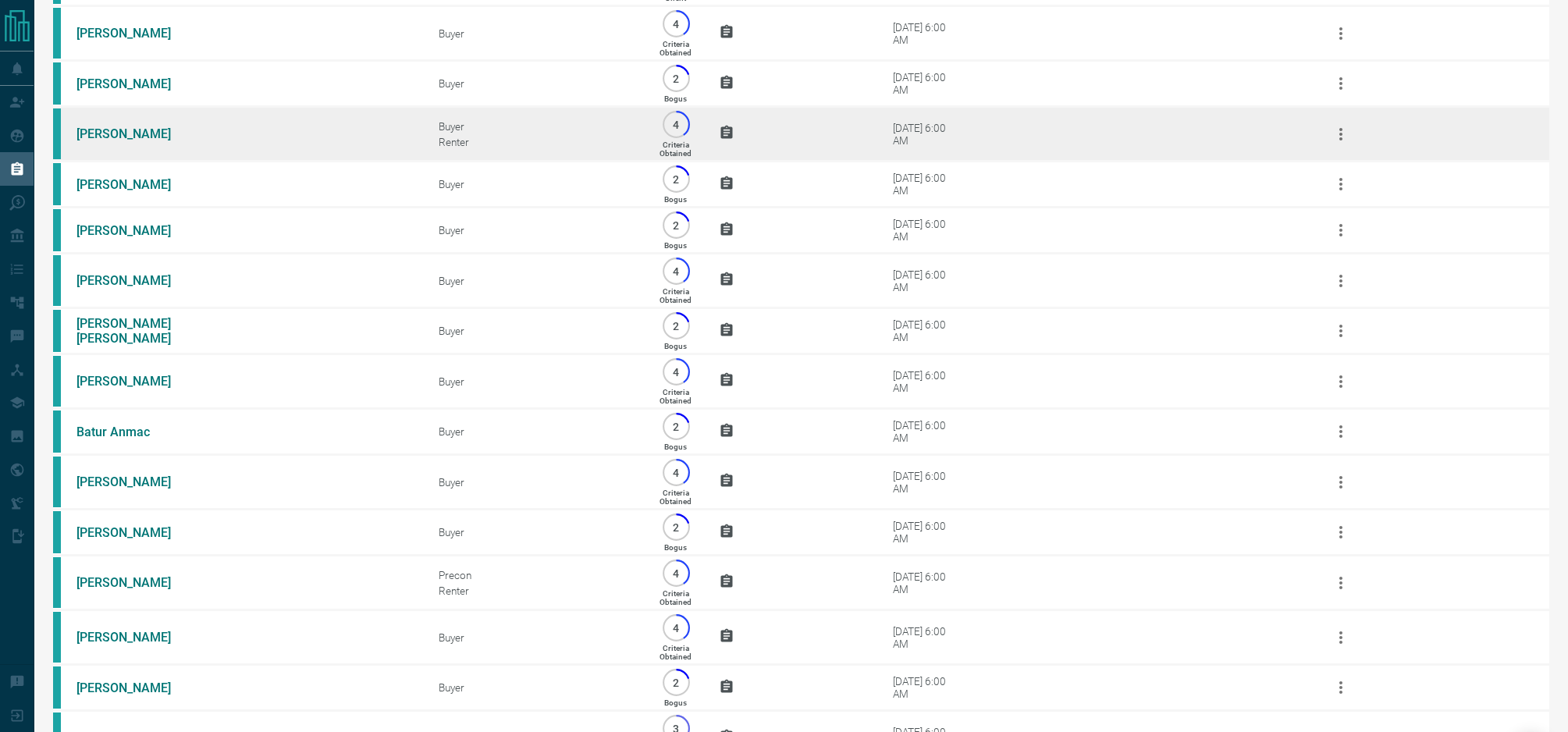
scroll to position [465, 0]
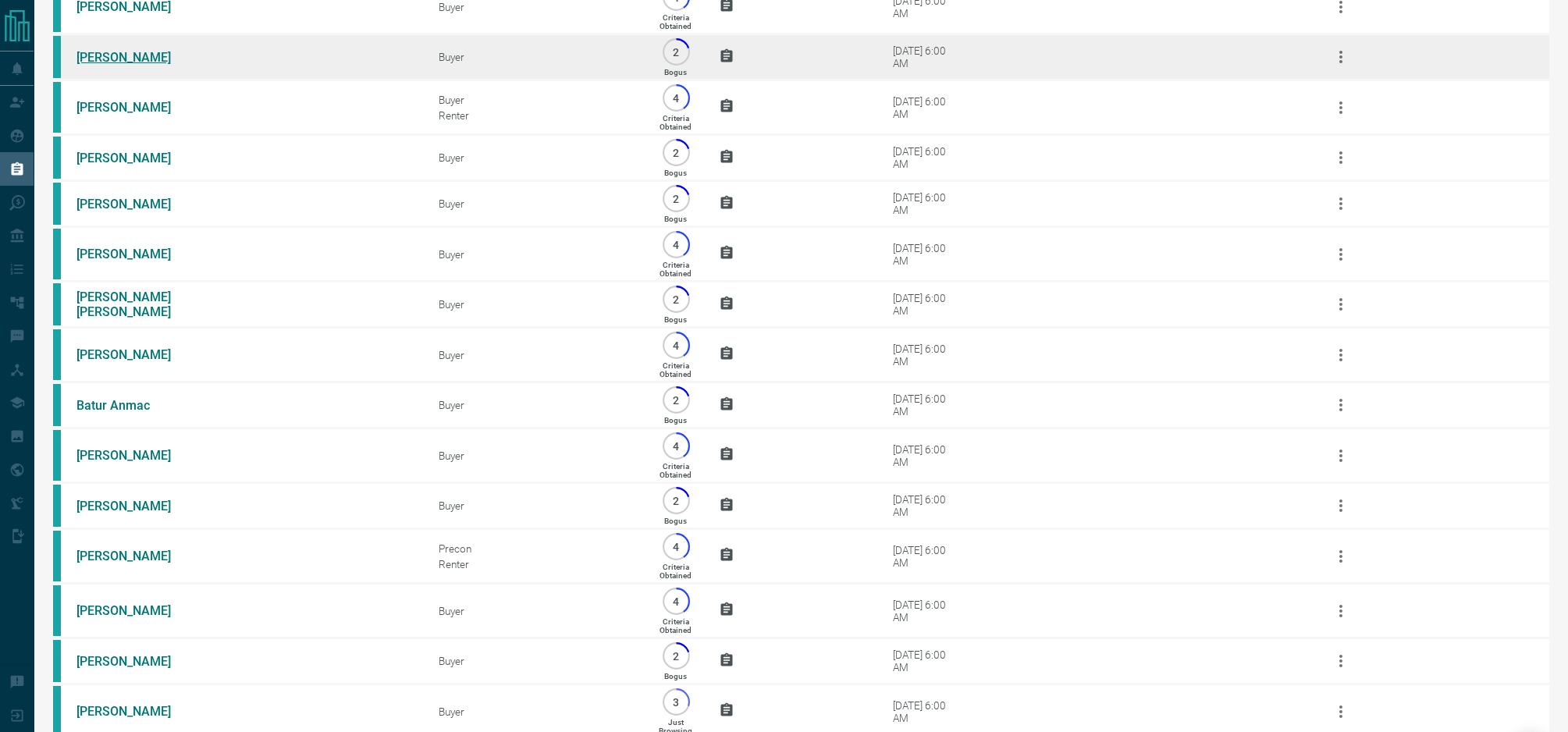
click at [124, 65] on link "[PERSON_NAME]" at bounding box center [135, 57] width 117 height 15
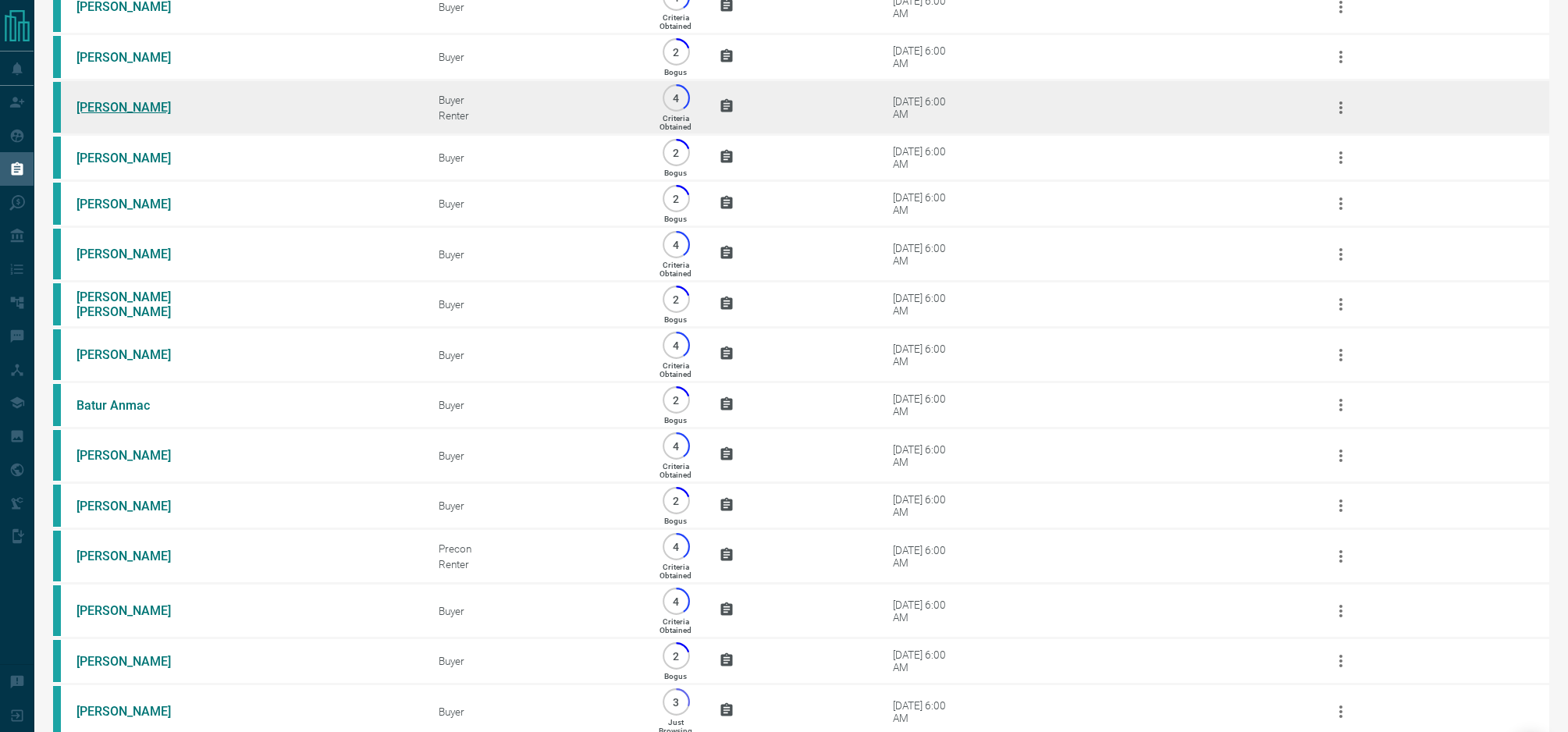
click at [108, 114] on link "[PERSON_NAME]" at bounding box center [135, 107] width 117 height 15
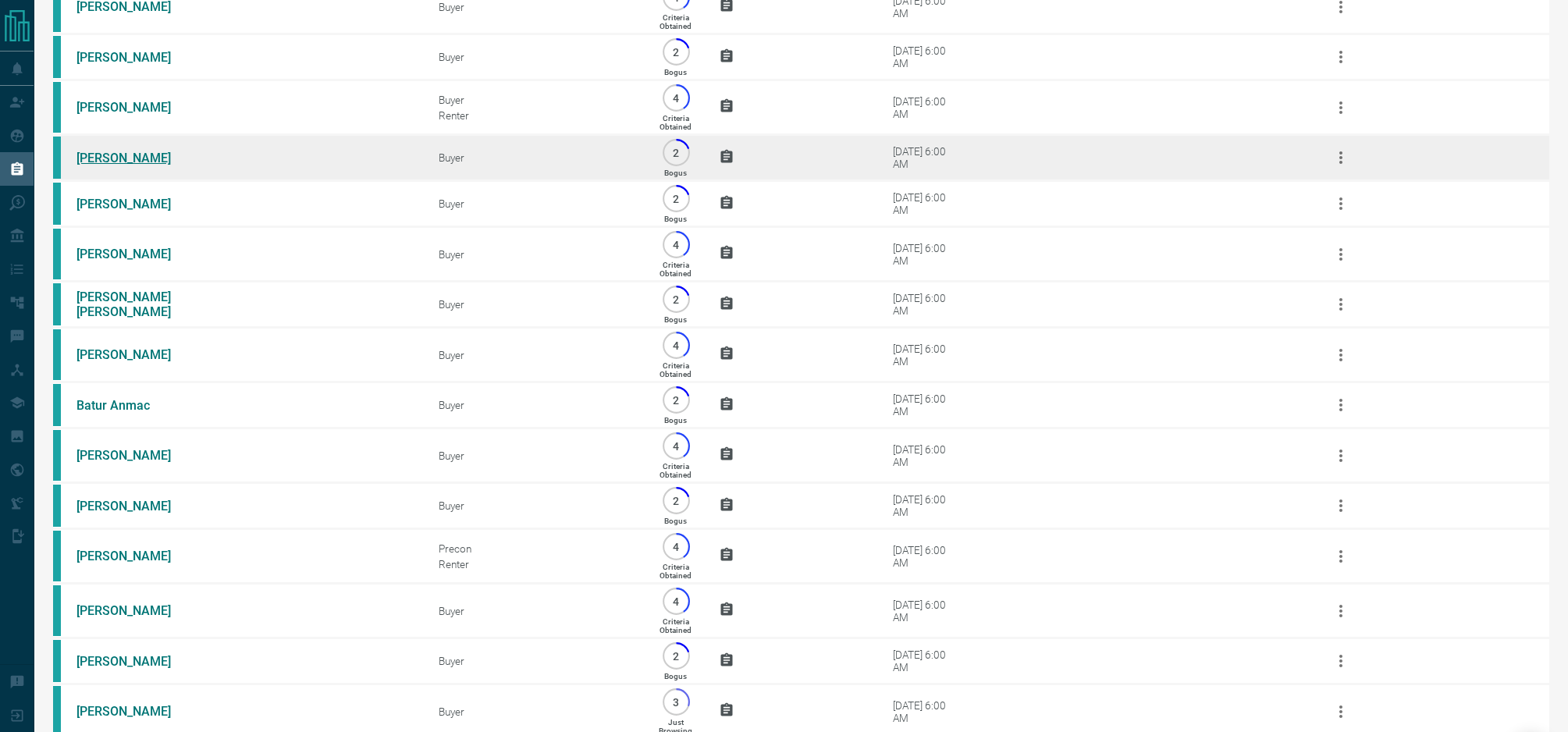
click at [138, 165] on link "[PERSON_NAME]" at bounding box center [135, 157] width 117 height 15
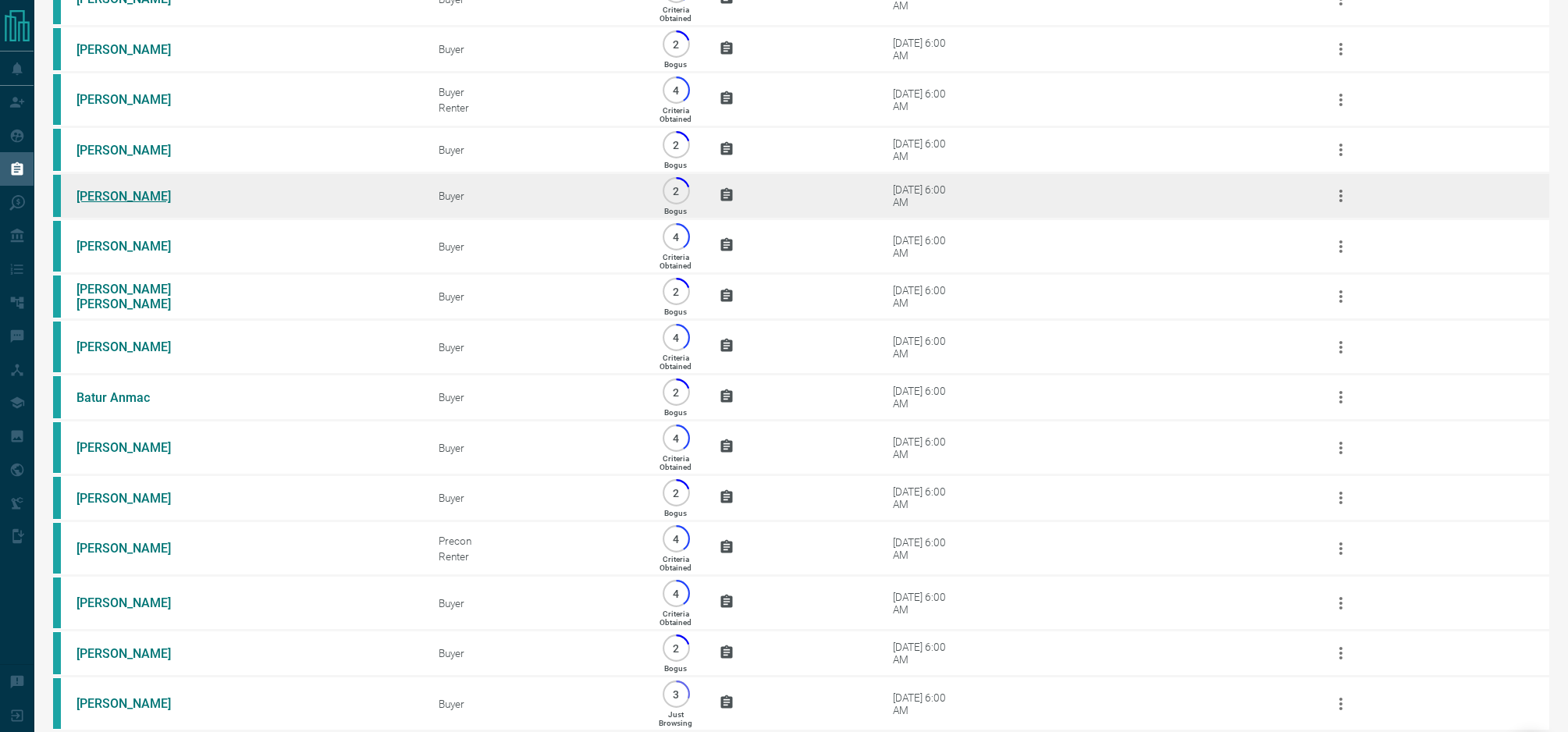
click at [130, 219] on td "[PERSON_NAME]" at bounding box center [234, 196] width 362 height 46
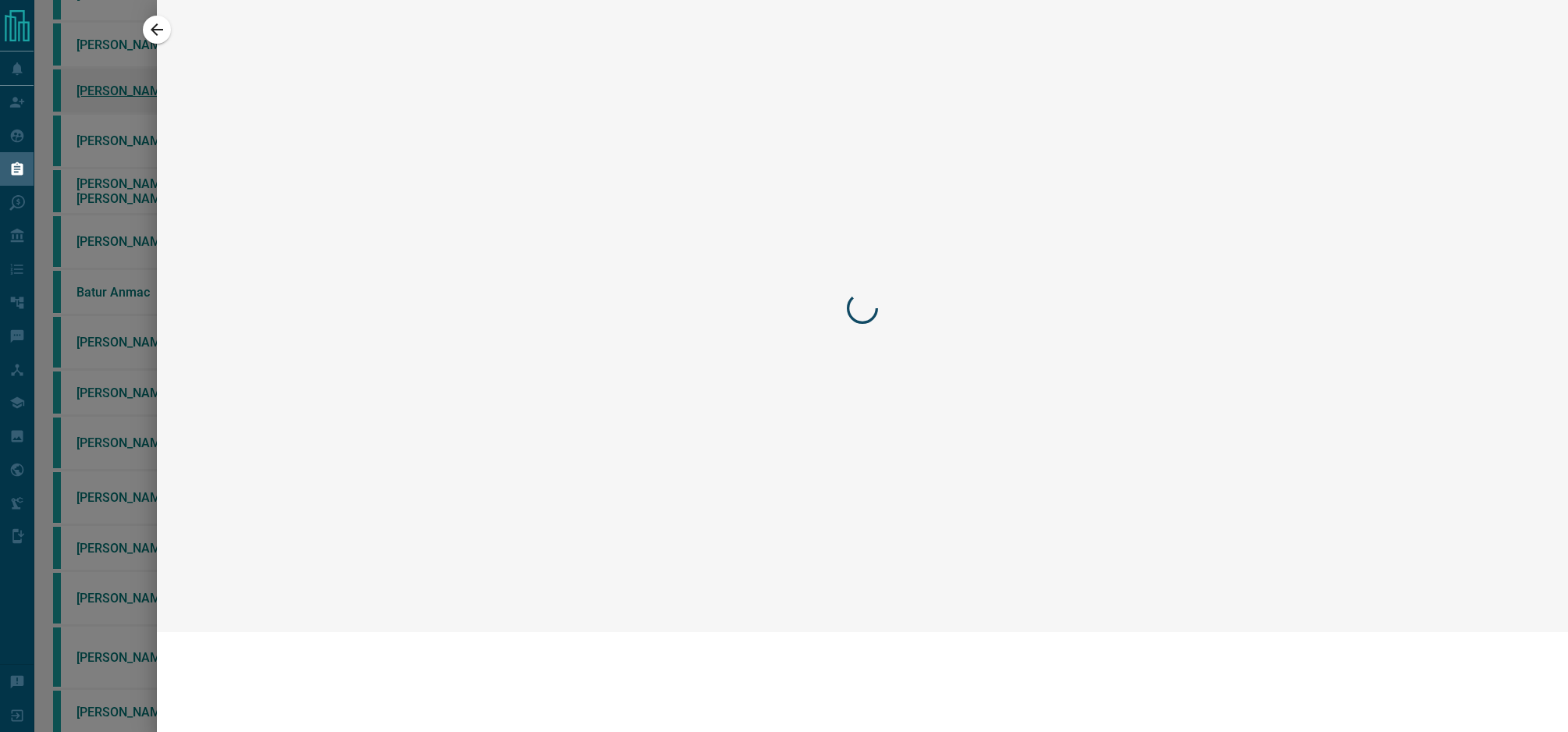
scroll to position [366, 0]
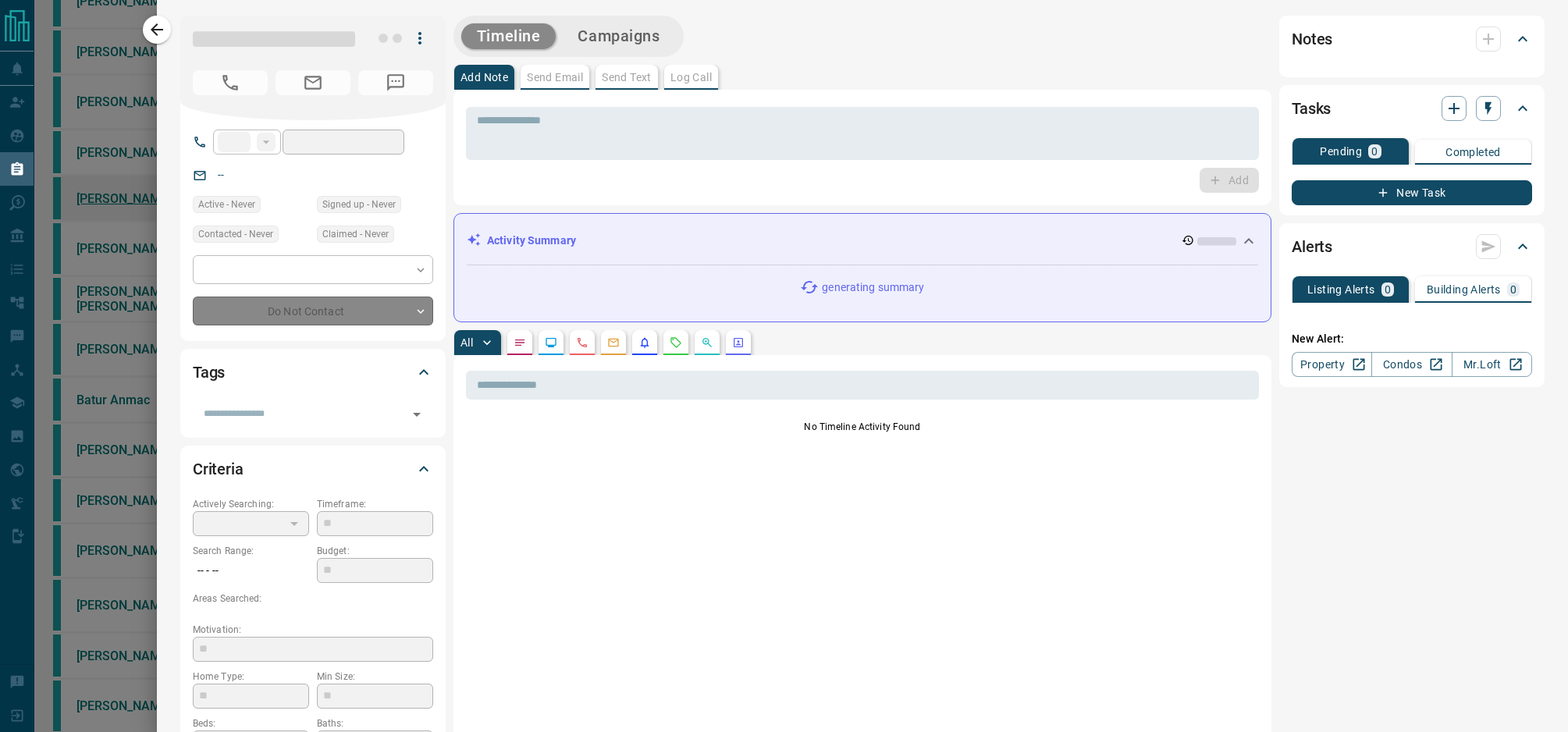
type input "****"
type input "**********"
type input "*"
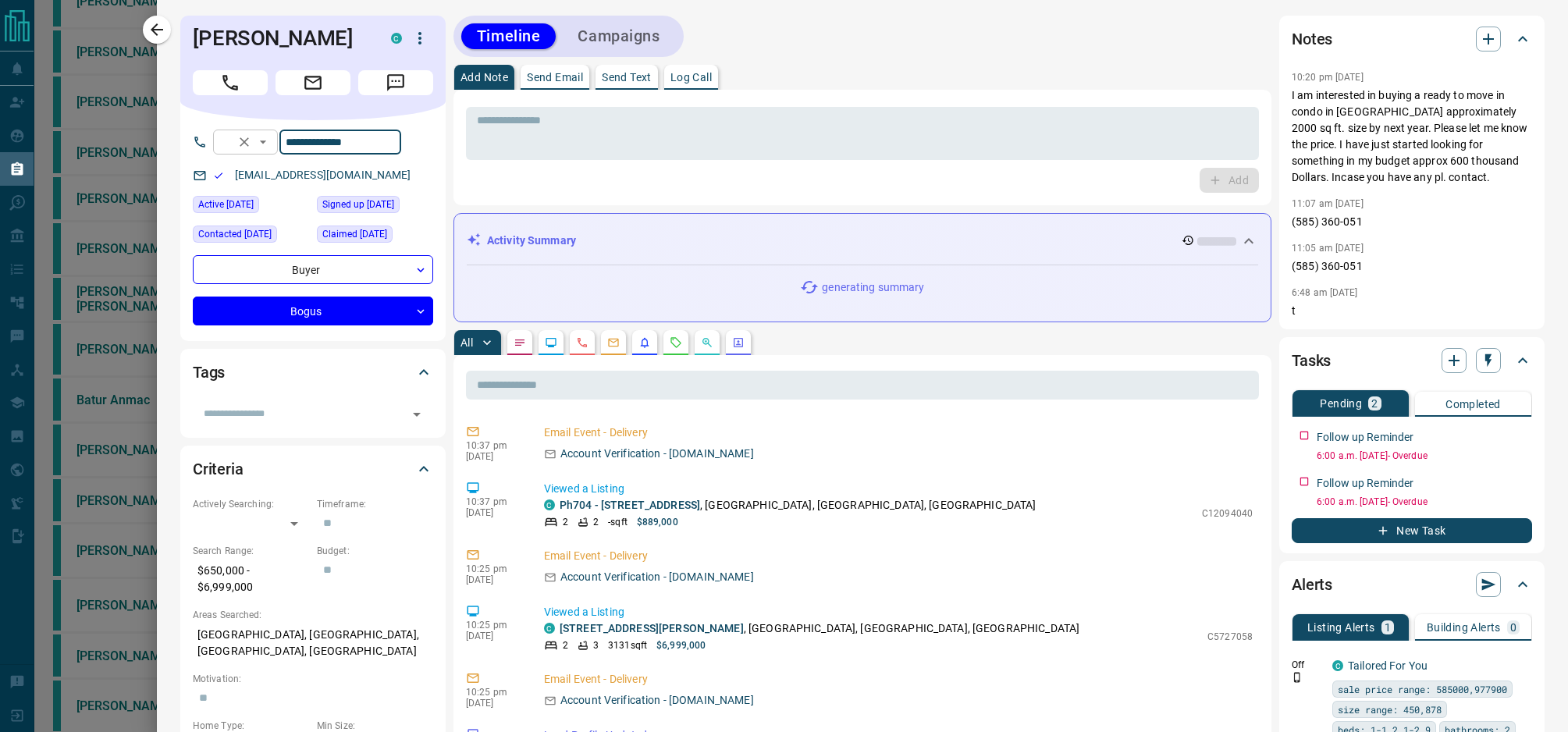
drag, startPoint x: 390, startPoint y: 140, endPoint x: 271, endPoint y: 138, distance: 119.0
click at [271, 138] on div "**********" at bounding box center [307, 142] width 188 height 25
drag, startPoint x: 383, startPoint y: 175, endPoint x: 211, endPoint y: 174, distance: 172.0
click at [211, 174] on div "[EMAIL_ADDRESS][DOMAIN_NAME]" at bounding box center [312, 175] width 240 height 26
copy link "[EMAIL_ADDRESS][DOMAIN_NAME]"
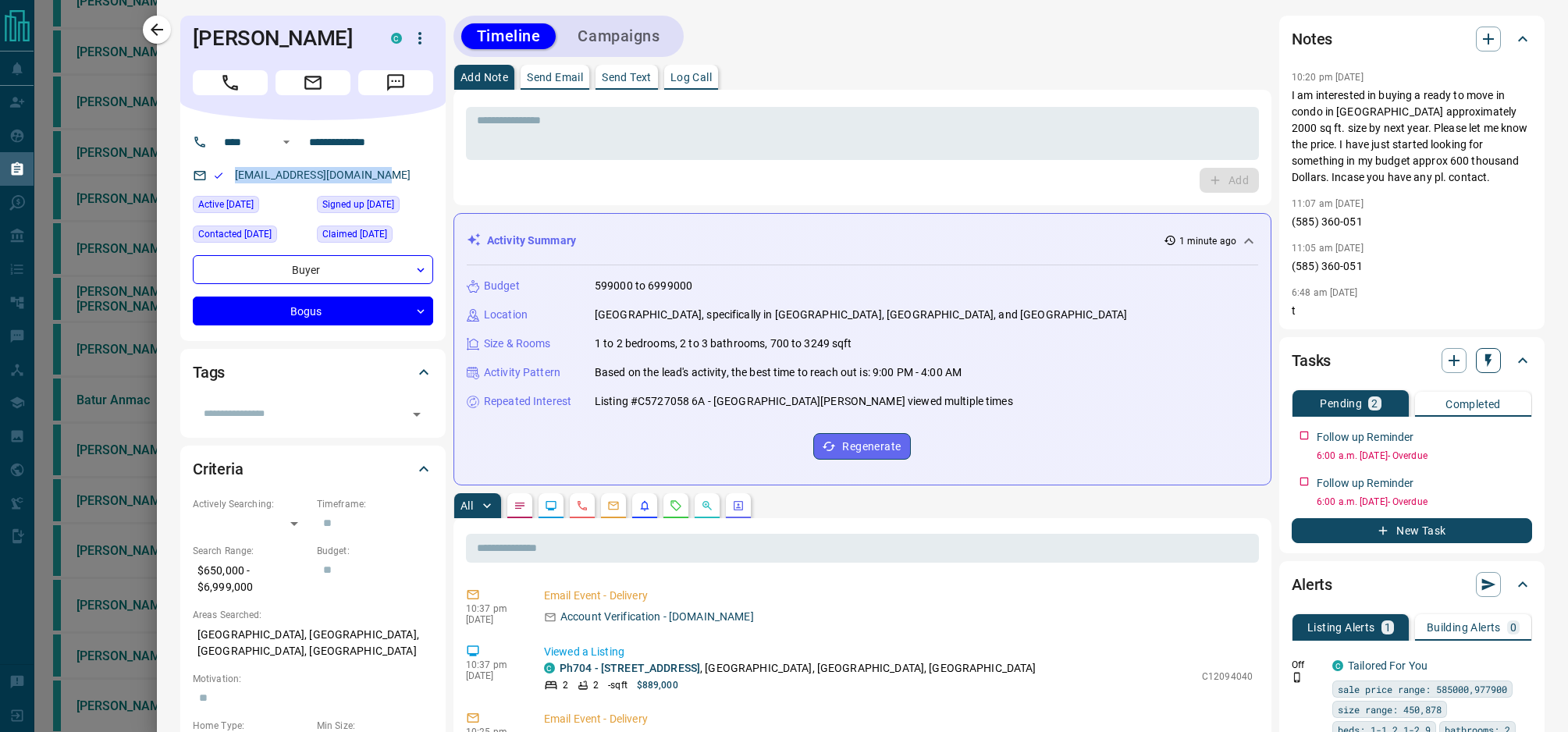
click at [1487, 362] on icon "button" at bounding box center [1487, 360] width 6 height 13
click at [1435, 446] on li "1 Week Follow-Up" at bounding box center [1448, 437] width 106 height 23
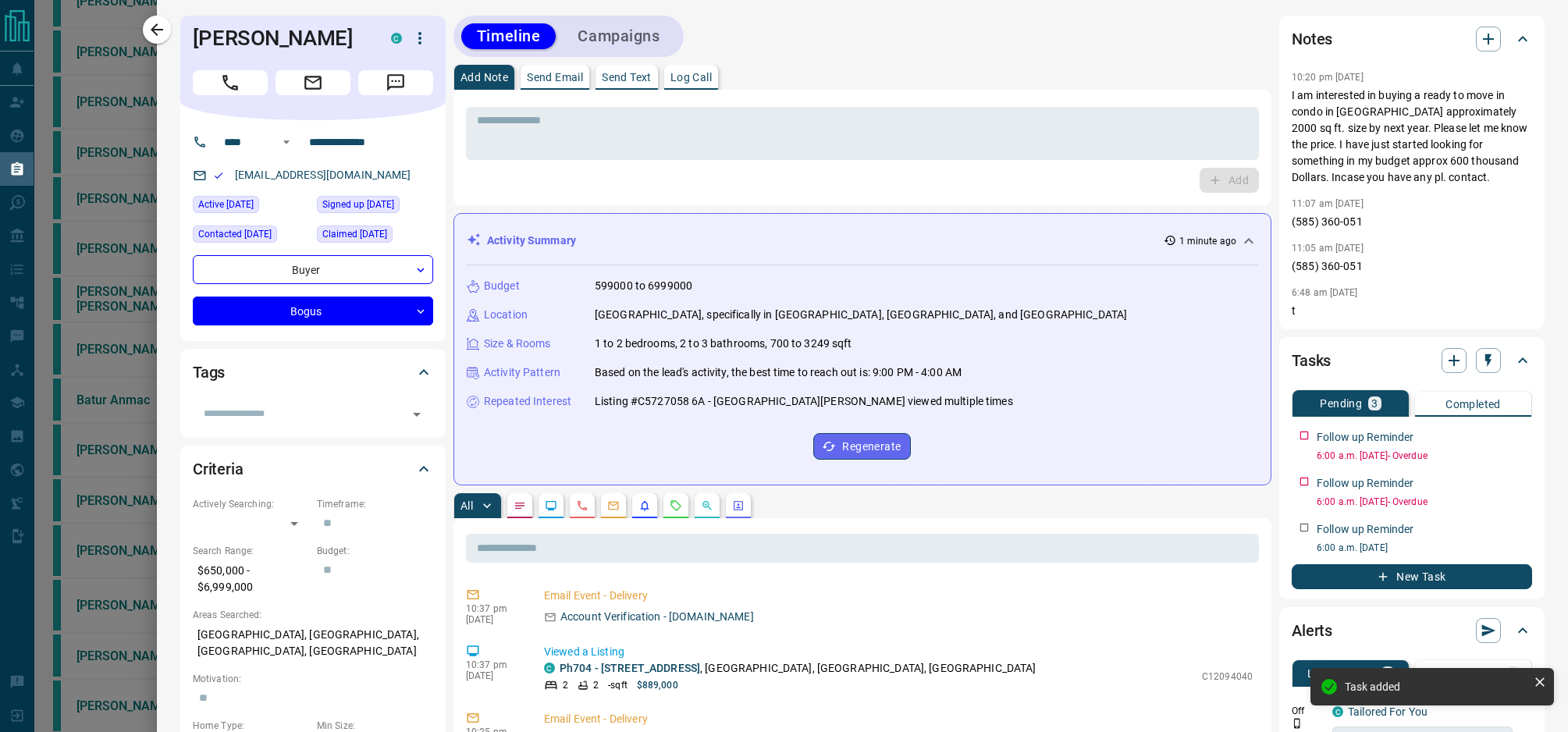
click at [124, 299] on div at bounding box center [784, 366] width 1568 height 732
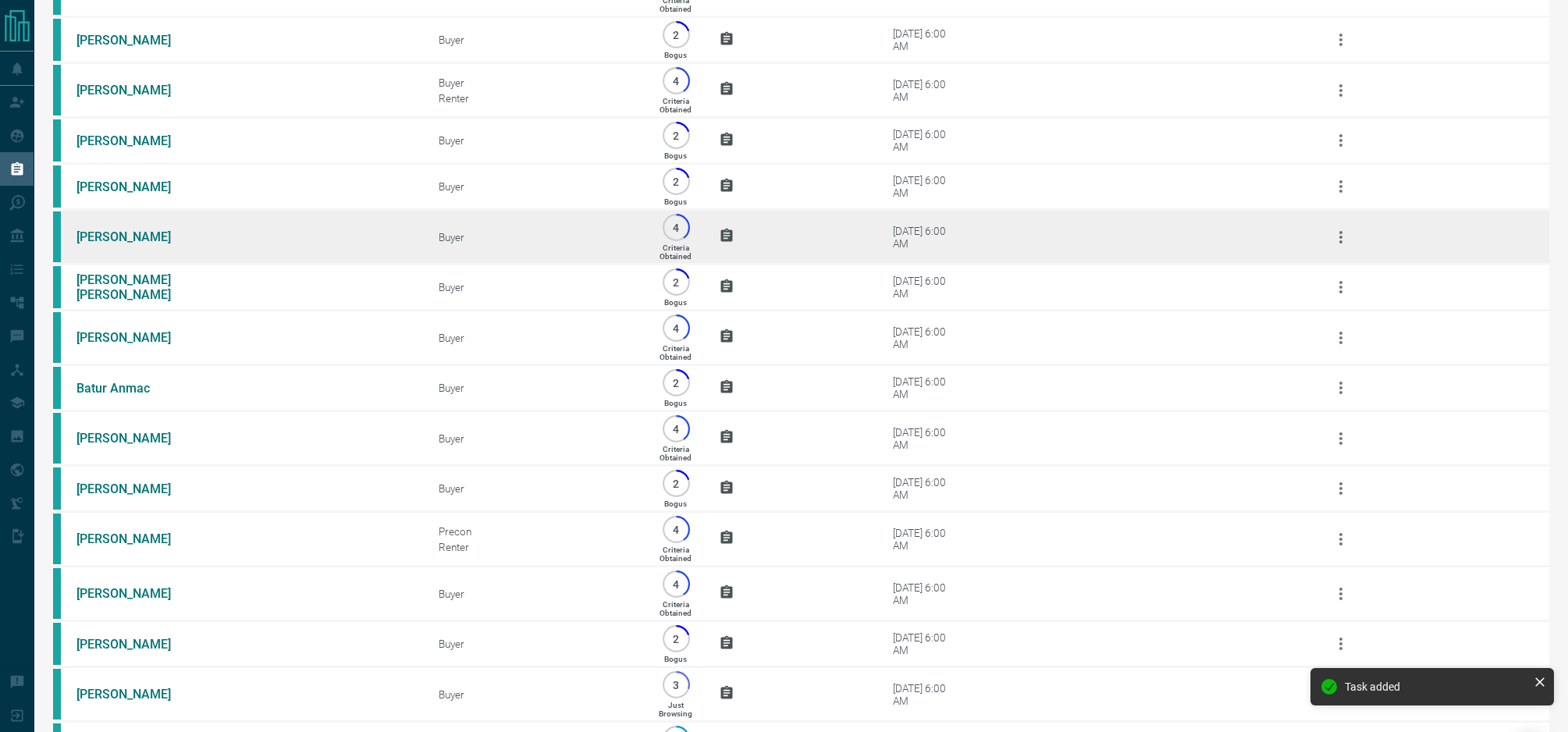
scroll to position [437, 0]
click at [122, 243] on link "[PERSON_NAME]" at bounding box center [135, 236] width 117 height 15
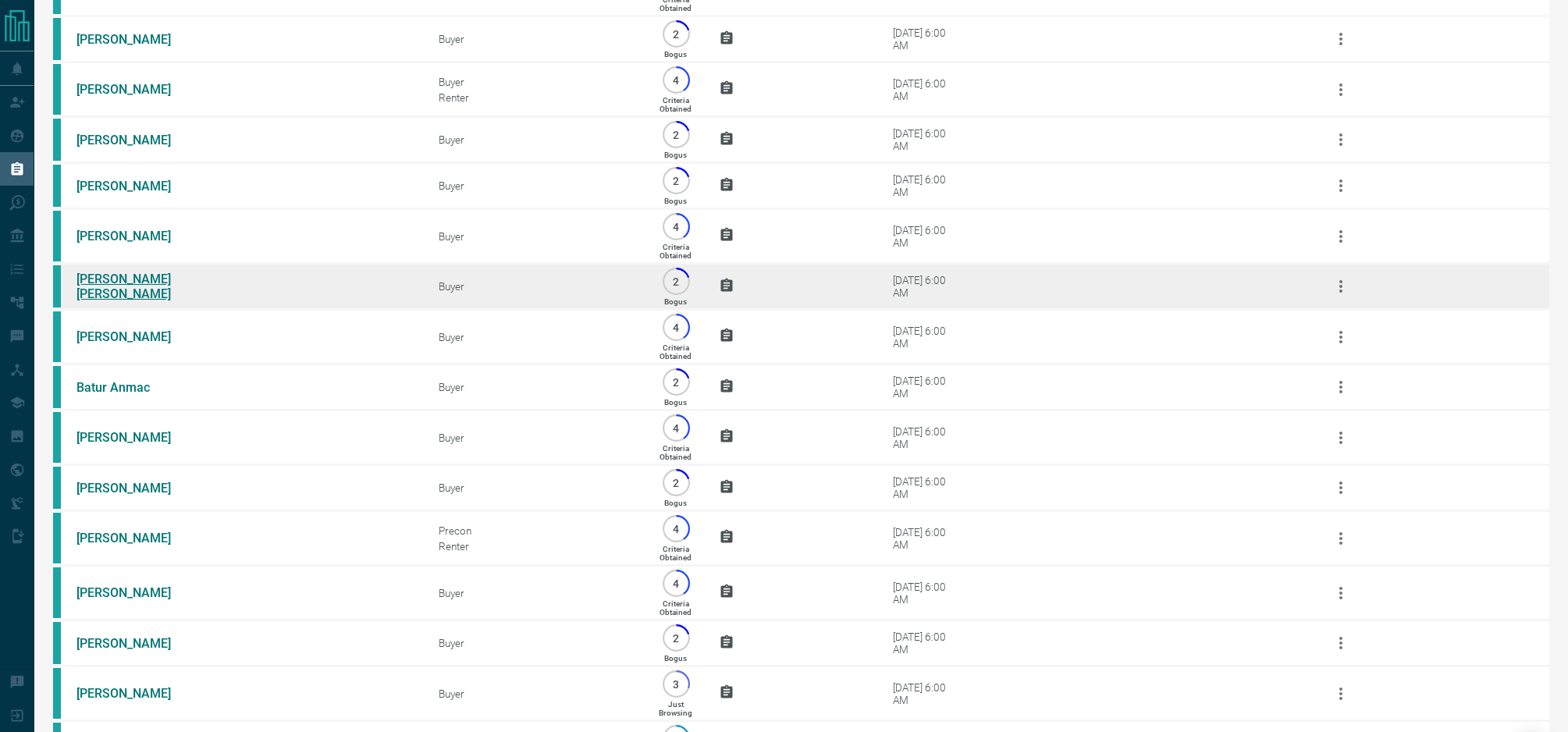
click at [114, 301] on link "[PERSON_NAME] [PERSON_NAME]" at bounding box center [135, 286] width 117 height 29
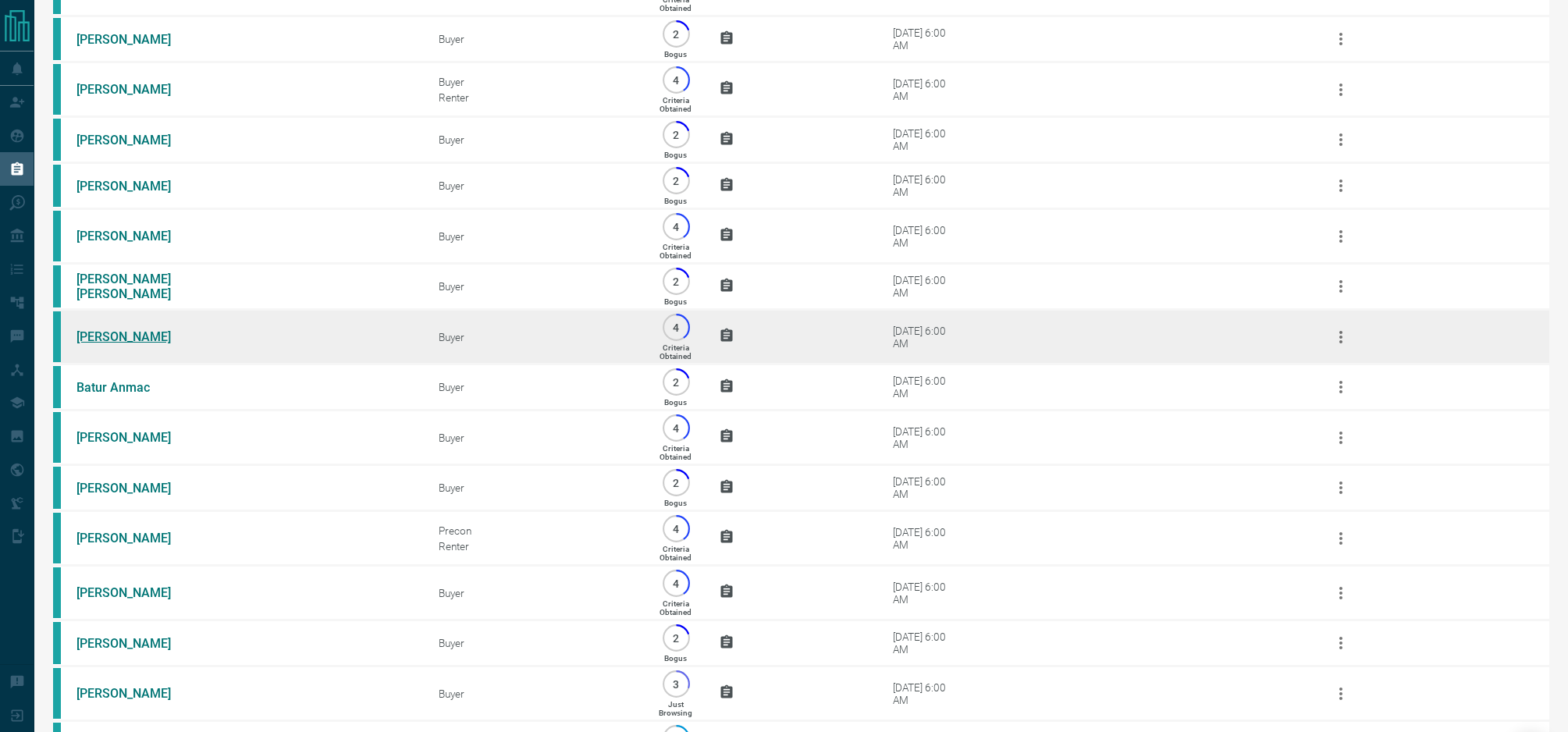
click at [176, 344] on link "[PERSON_NAME]" at bounding box center [135, 336] width 117 height 15
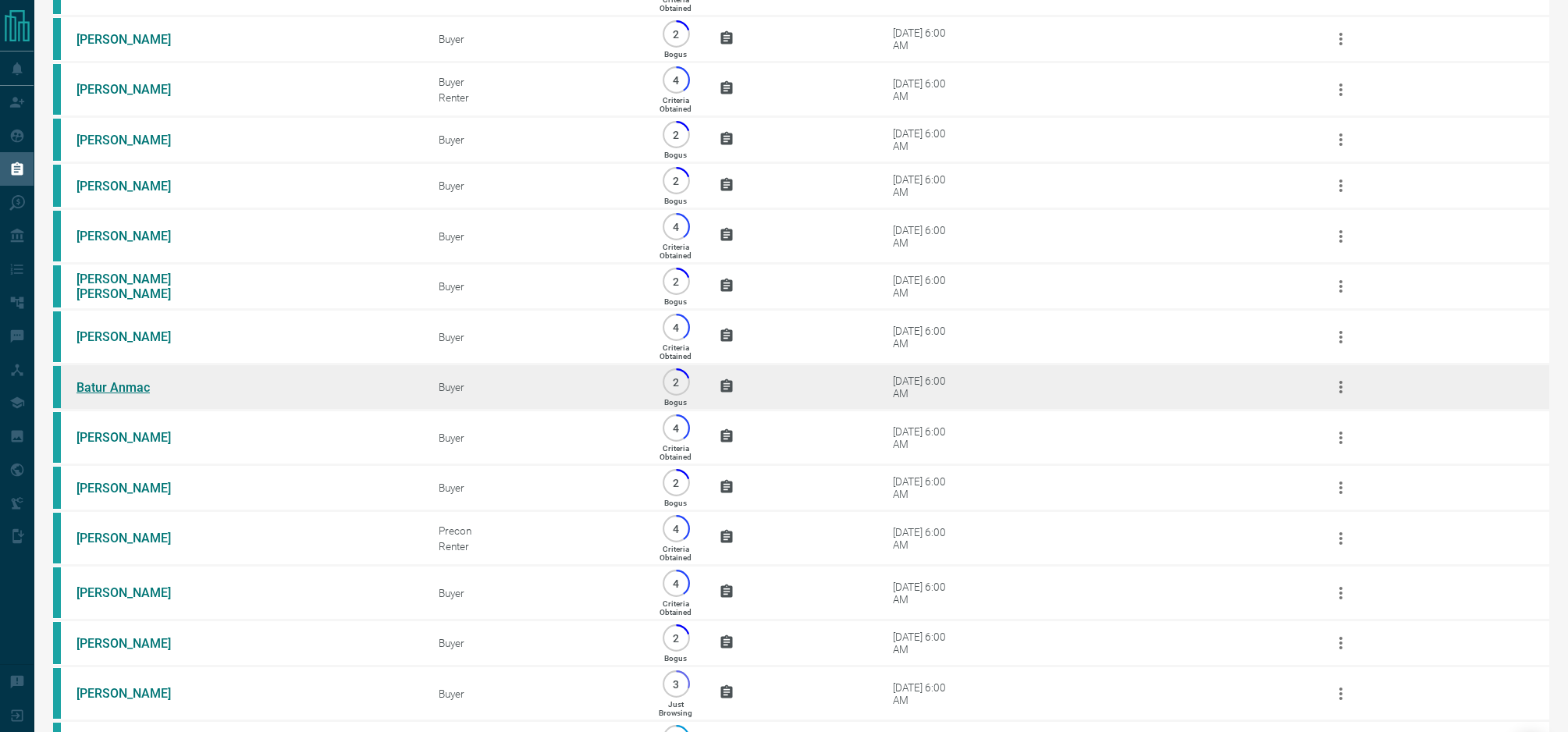
click at [119, 395] on link "Batur Anmac" at bounding box center [135, 387] width 117 height 15
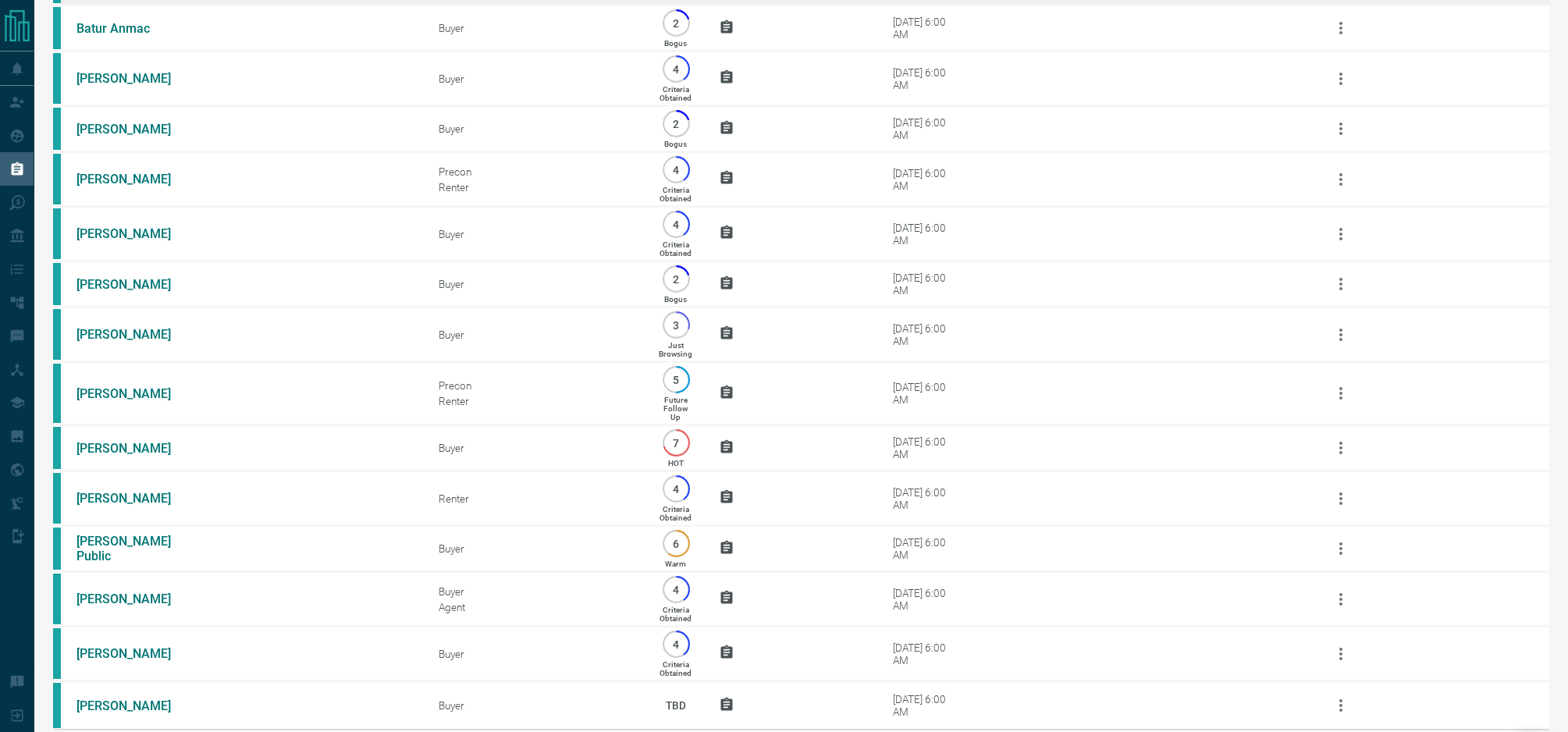
scroll to position [844, 0]
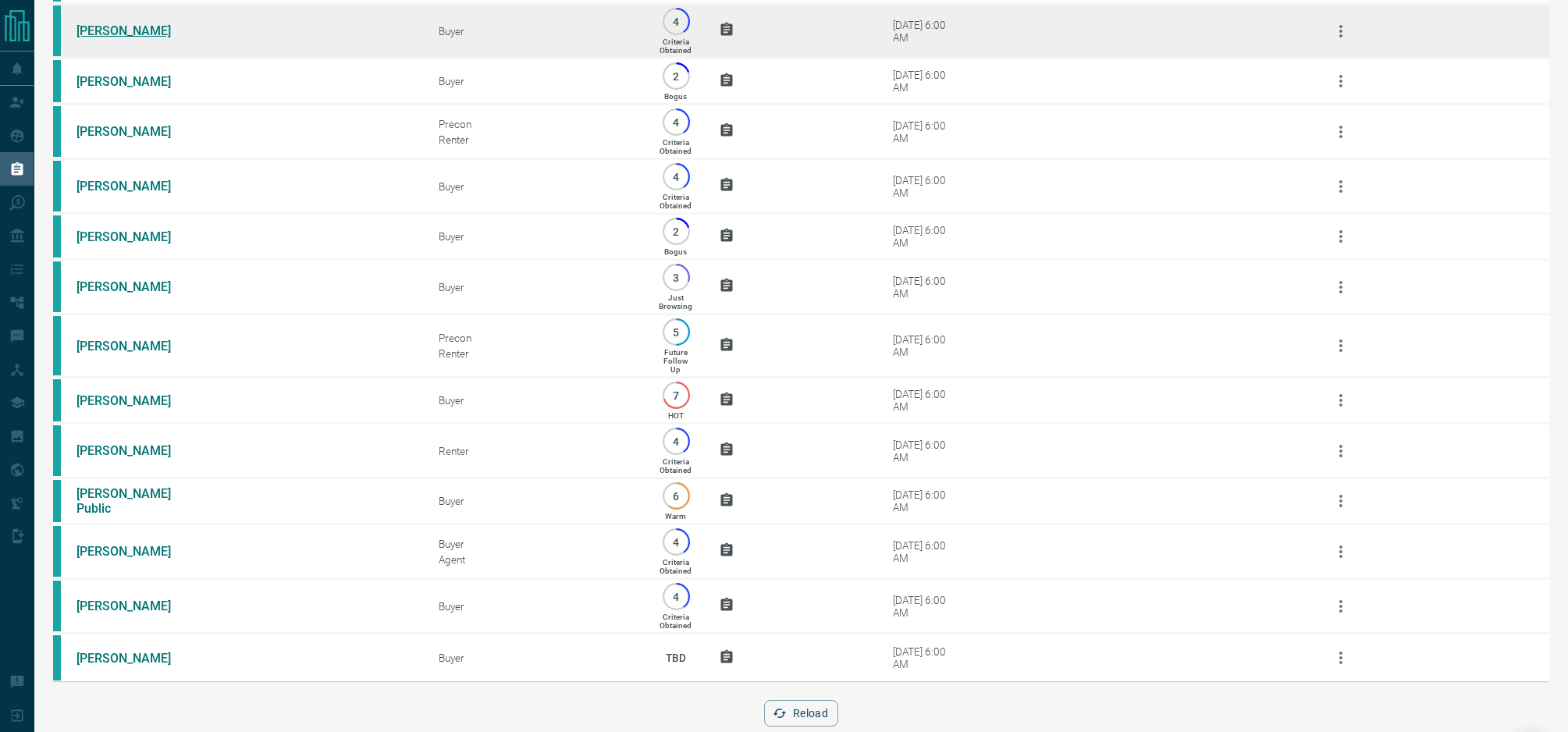
click at [150, 38] on link "[PERSON_NAME]" at bounding box center [135, 30] width 117 height 15
